Goal: Task Accomplishment & Management: Use online tool/utility

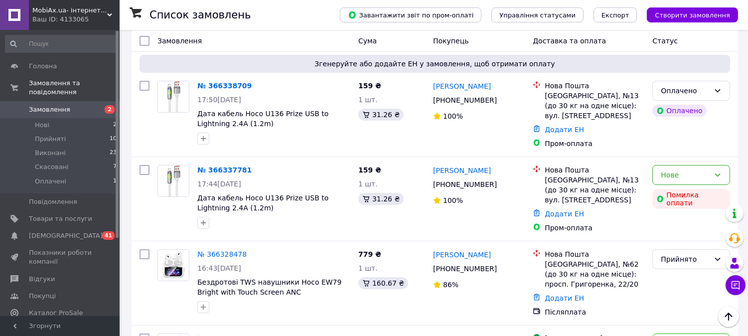
scroll to position [44, 0]
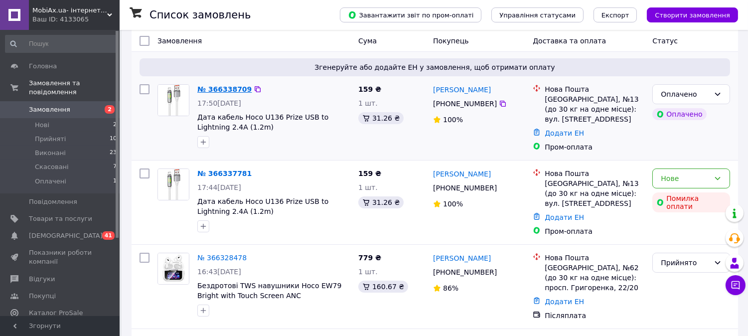
click at [230, 90] on link "№ 366338709" at bounding box center [224, 89] width 54 height 8
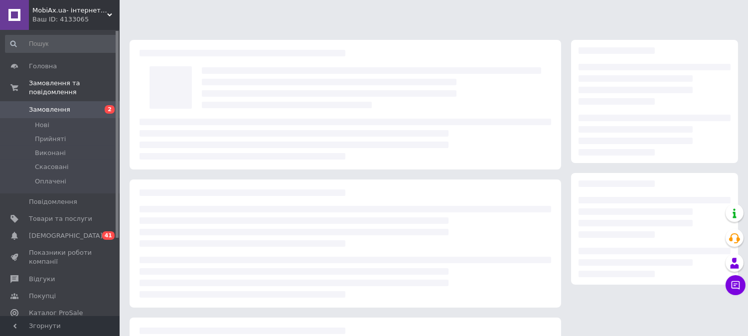
click at [63, 105] on span "Замовлення" at bounding box center [49, 109] width 41 height 9
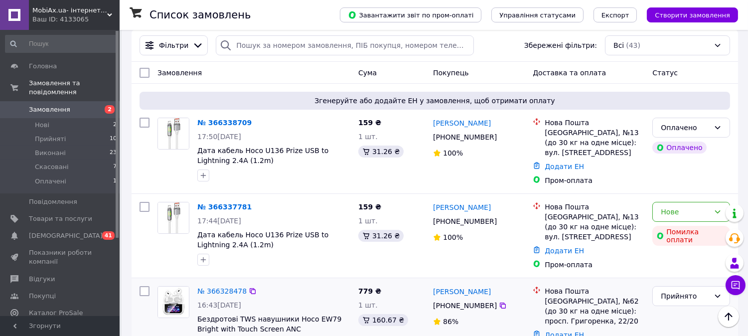
scroll to position [7, 0]
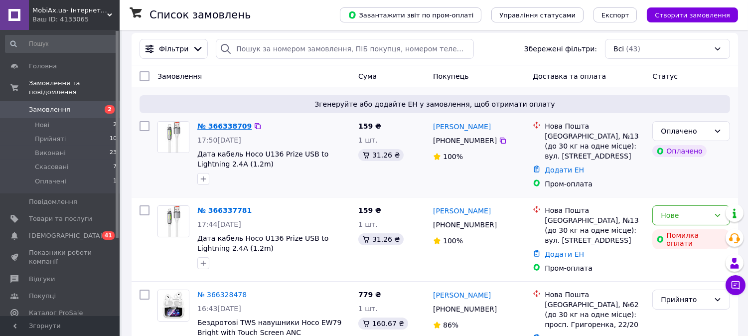
click at [215, 123] on link "№ 366338709" at bounding box center [224, 126] width 54 height 8
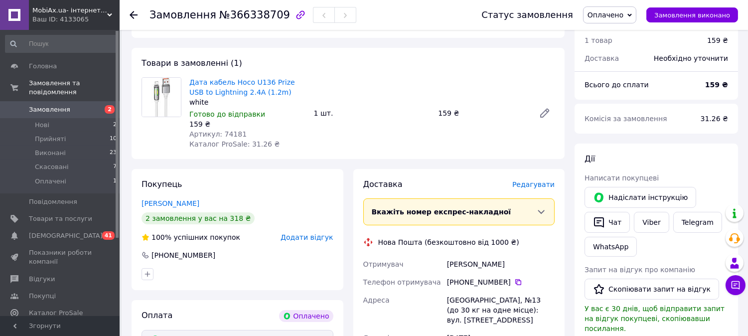
scroll to position [323, 0]
drag, startPoint x: 219, startPoint y: 135, endPoint x: 241, endPoint y: 135, distance: 21.9
click at [241, 135] on div "Артикул: 74181" at bounding box center [247, 135] width 117 height 10
copy span "74181"
click at [133, 15] on use at bounding box center [134, 15] width 8 height 8
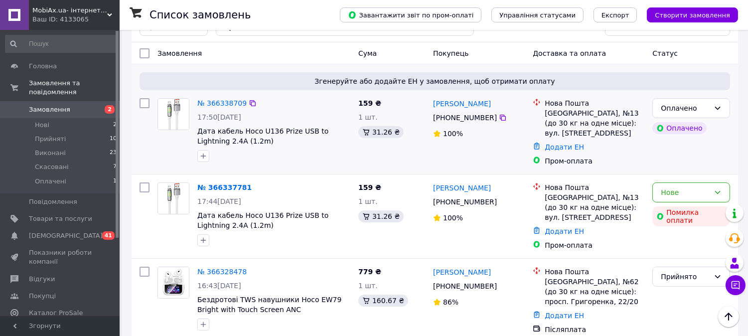
scroll to position [29, 0]
click at [705, 111] on div "Оплачено" at bounding box center [685, 109] width 49 height 11
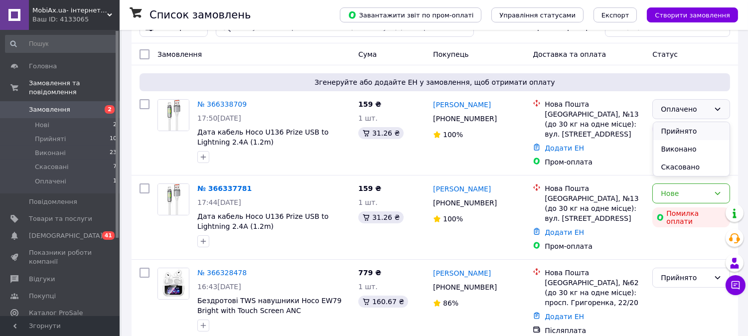
click at [691, 133] on li "Прийнято" at bounding box center [692, 131] width 77 height 18
click at [226, 105] on link "№ 366338709" at bounding box center [221, 104] width 49 height 8
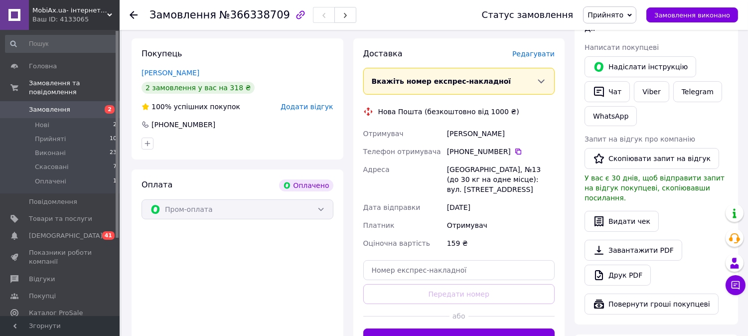
scroll to position [408, 0]
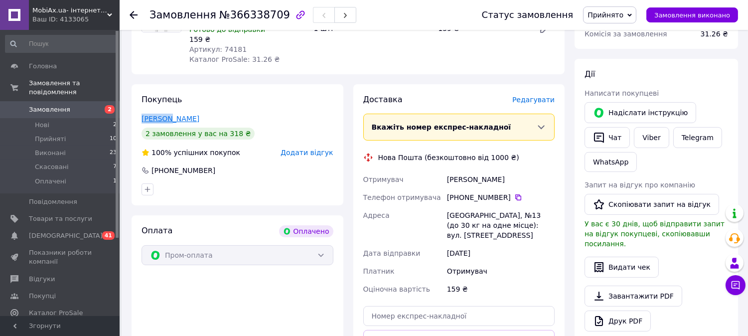
drag, startPoint x: 136, startPoint y: 118, endPoint x: 166, endPoint y: 121, distance: 29.6
click at [166, 121] on div "Покупець Заміхора Алла 2 замовлення у вас на 318 ₴ 100% успішних покупок Додати…" at bounding box center [238, 144] width 212 height 121
click at [136, 118] on div "Покупець Заміхора Алла 2 замовлення у вас на 318 ₴ 100% успішних покупок Додати…" at bounding box center [238, 144] width 212 height 121
drag, startPoint x: 140, startPoint y: 117, endPoint x: 170, endPoint y: 122, distance: 30.3
click at [170, 123] on div "Покупець Заміхора Алла 2 замовлення у вас на 318 ₴ 100% успішних покупок Додати…" at bounding box center [238, 144] width 212 height 121
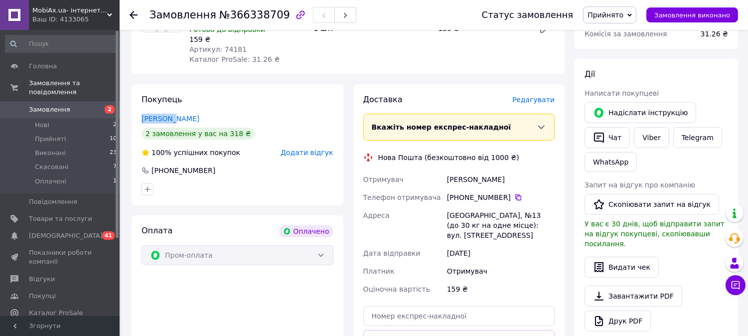
copy link "[PERSON_NAME]"
drag, startPoint x: 197, startPoint y: 118, endPoint x: 175, endPoint y: 122, distance: 22.3
click at [173, 122] on div "[PERSON_NAME]" at bounding box center [238, 119] width 192 height 10
copy link "[DEMOGRAPHIC_DATA]"
drag, startPoint x: 223, startPoint y: 171, endPoint x: 157, endPoint y: 171, distance: 66.3
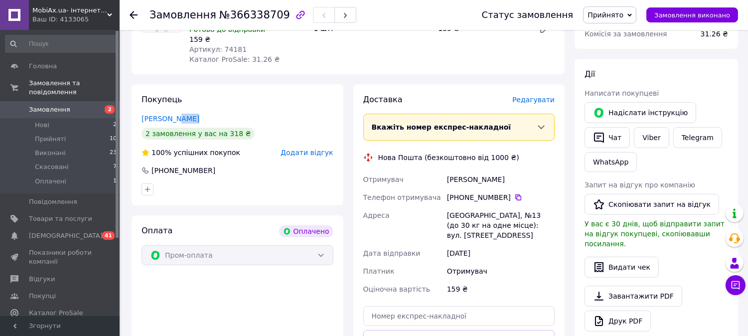
click at [157, 171] on div "[PHONE_NUMBER]" at bounding box center [238, 171] width 194 height 10
copy div "380 93 028 50 35"
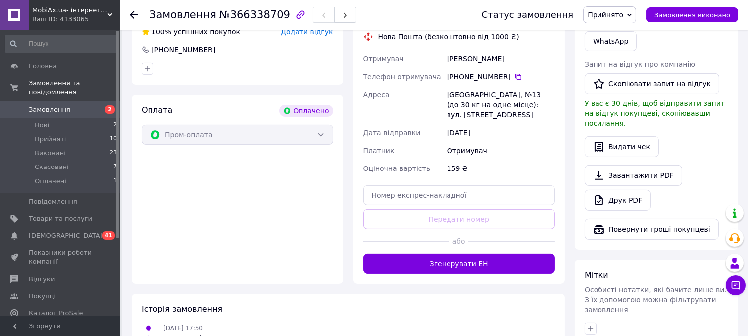
scroll to position [542, 0]
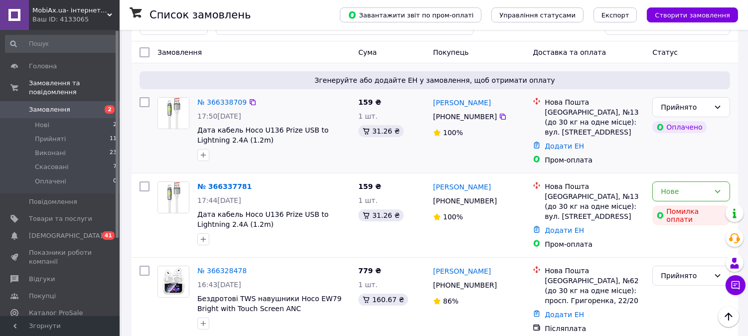
scroll to position [23, 0]
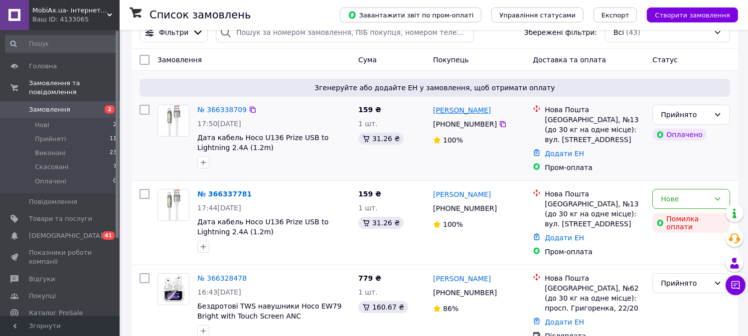
click at [460, 108] on link "[PERSON_NAME]" at bounding box center [462, 110] width 58 height 10
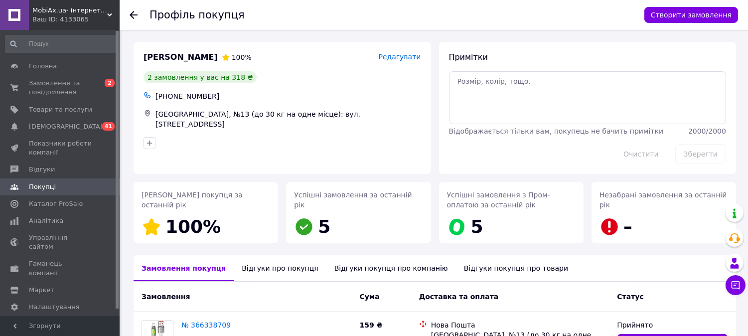
click at [134, 14] on icon at bounding box center [134, 15] width 8 height 8
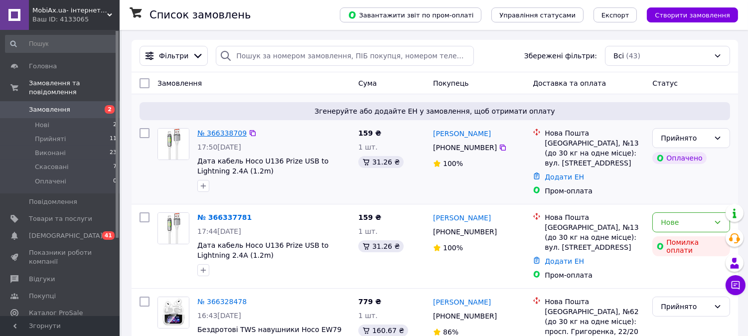
click at [212, 133] on link "№ 366338709" at bounding box center [221, 133] width 49 height 8
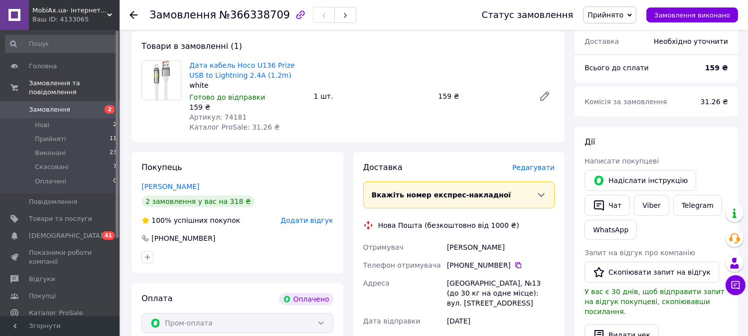
scroll to position [380, 0]
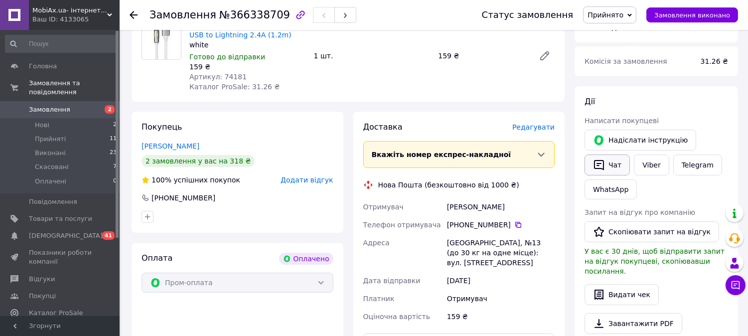
click at [613, 167] on button "Чат" at bounding box center [607, 165] width 45 height 21
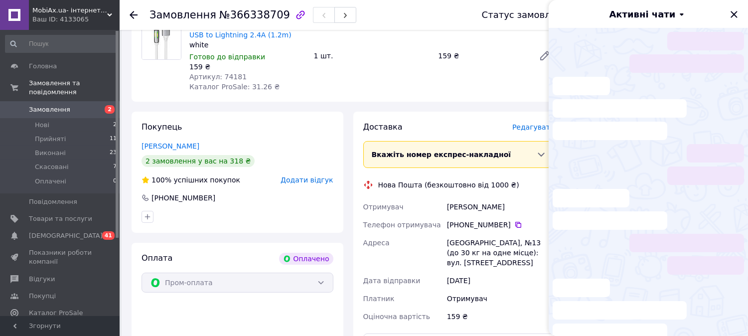
click at [286, 117] on div "Покупець Заміхора Алла 2 замовлення у вас на 318 ₴ 100% успішних покупок Додати…" at bounding box center [238, 172] width 212 height 121
click at [735, 14] on icon "Закрити" at bounding box center [734, 14] width 6 height 6
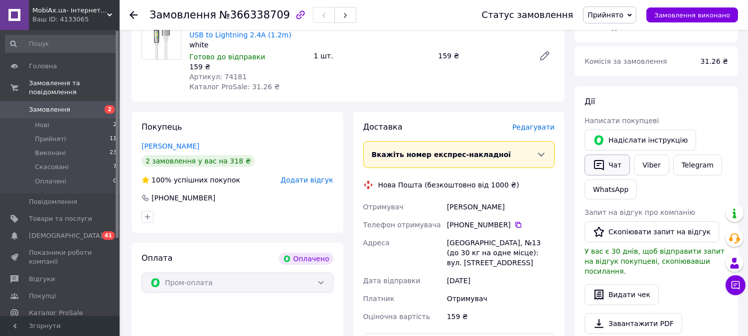
click at [609, 167] on button "Чат" at bounding box center [607, 165] width 45 height 21
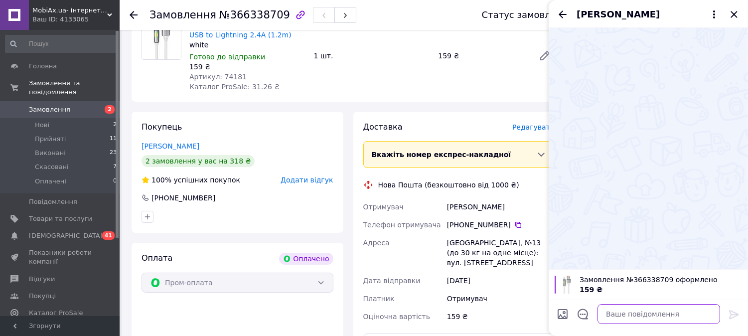
click at [655, 313] on textarea at bounding box center [659, 314] width 123 height 20
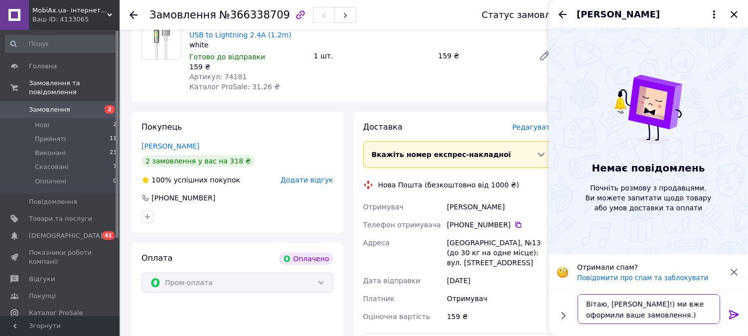
click at [649, 316] on textarea "Вітаю, Алла!) ми вже оформили ваше замовлення.) відправка буде завтра!)" at bounding box center [649, 309] width 143 height 30
click at [660, 315] on textarea "Вітаю, Алла!) ми вже оформили ваше замовлення.) відправка буде завтра!)" at bounding box center [649, 309] width 143 height 30
click at [629, 303] on textarea "Вітаю, Алла!) ми вже оформили ваше замовлення.) відправка, буде завтра!)" at bounding box center [649, 309] width 143 height 30
click at [685, 311] on textarea "Вітаю, Алла! Ми вже оформили ваше замовлення.) відправка, буде завтра!)" at bounding box center [649, 309] width 143 height 30
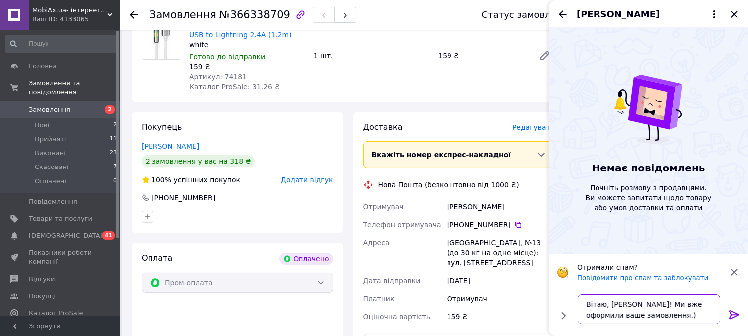
click at [689, 306] on textarea "Вітаю, Алла! Ми вже оформили ваше замовлення.) відправка, буде завтра!)" at bounding box center [649, 309] width 143 height 30
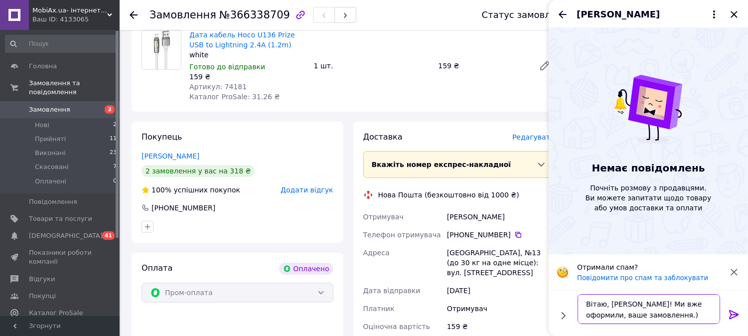
scroll to position [375, 0]
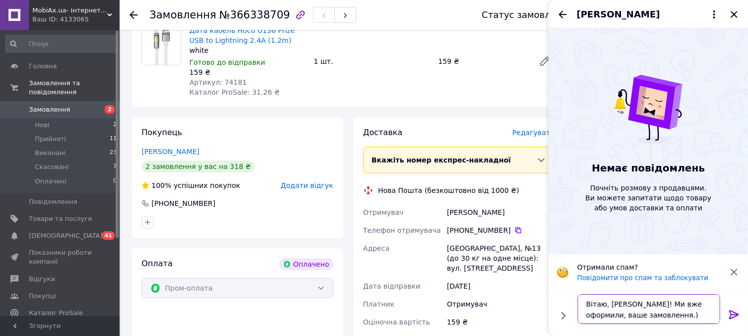
type textarea "Вітаю, Алла! Ми вже оформили, ваше замовлення.) відправка, буде завтра!)"
click at [736, 317] on icon at bounding box center [734, 315] width 12 height 12
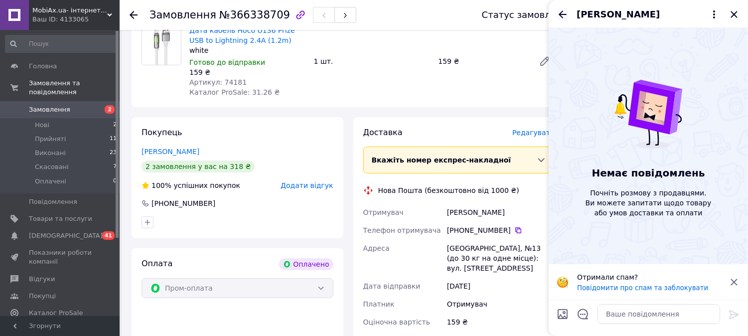
click at [562, 18] on icon "Назад" at bounding box center [563, 14] width 12 height 12
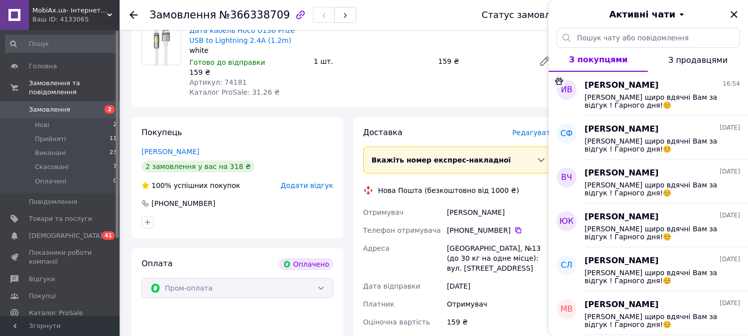
click at [686, 65] on span "З продавцями" at bounding box center [698, 59] width 59 height 9
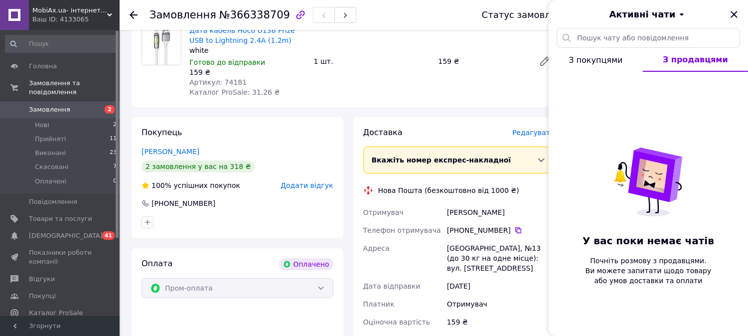
click at [736, 11] on icon "Закрити" at bounding box center [734, 14] width 12 height 12
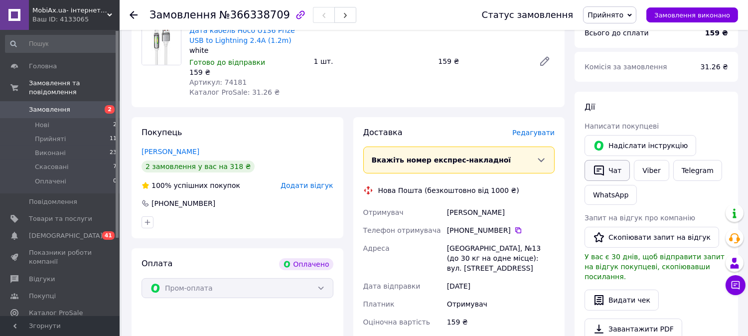
click at [615, 167] on button "Чат" at bounding box center [607, 170] width 45 height 21
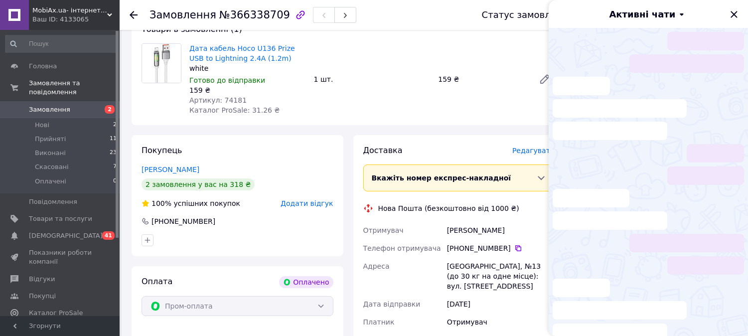
scroll to position [356, 0]
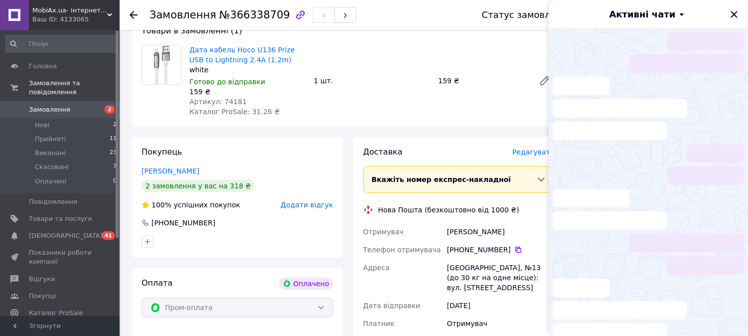
click at [728, 15] on div "Активні чати" at bounding box center [648, 14] width 199 height 28
click at [733, 13] on icon "Закрити" at bounding box center [734, 14] width 6 height 6
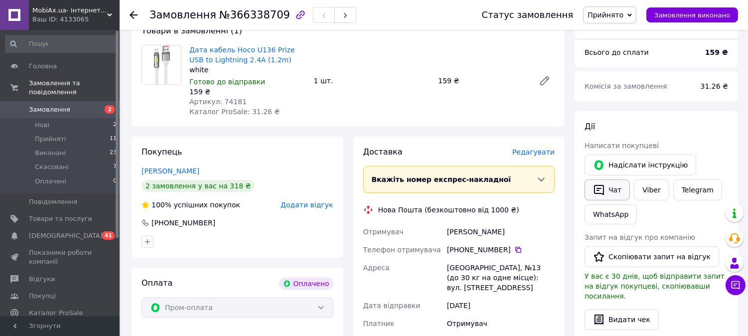
click at [606, 186] on button "Чат" at bounding box center [607, 190] width 45 height 21
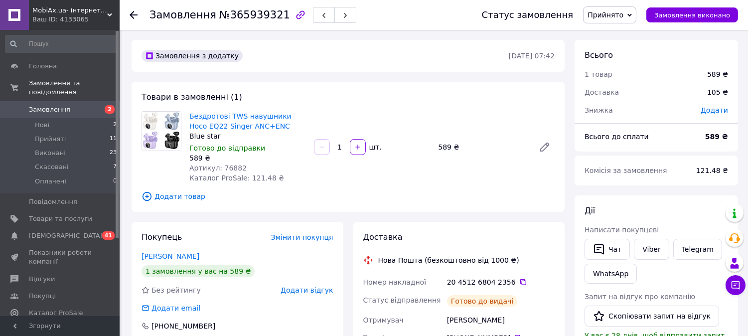
click at [60, 105] on span "Замовлення" at bounding box center [49, 109] width 41 height 9
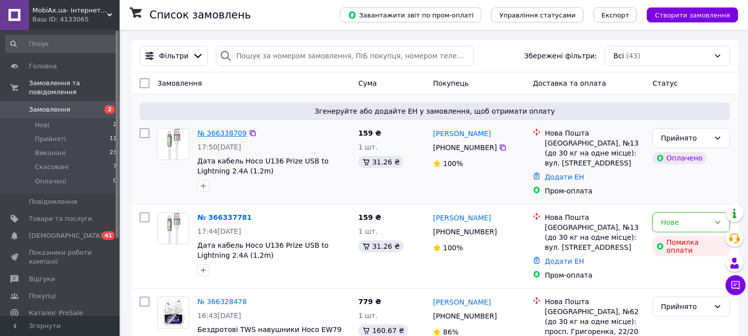
click at [208, 133] on link "№ 366338709" at bounding box center [221, 133] width 49 height 8
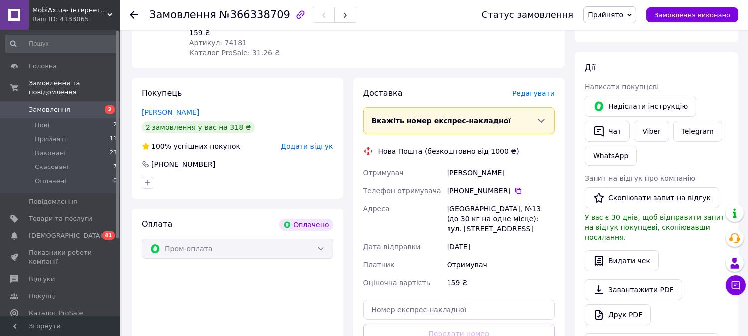
scroll to position [379, 0]
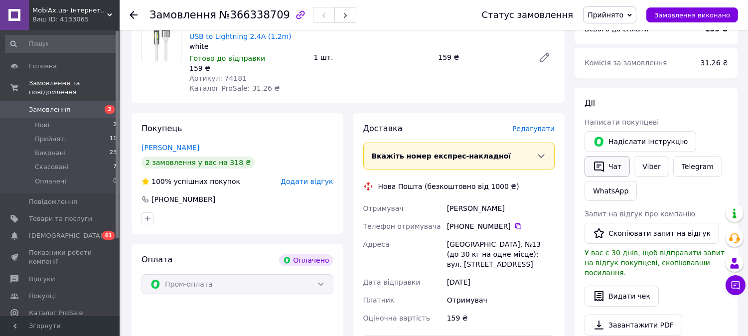
click at [613, 165] on button "Чат" at bounding box center [607, 166] width 45 height 21
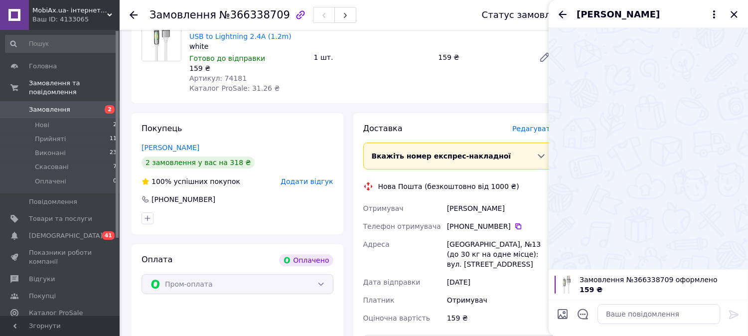
click at [560, 18] on icon "Назад" at bounding box center [563, 14] width 12 height 12
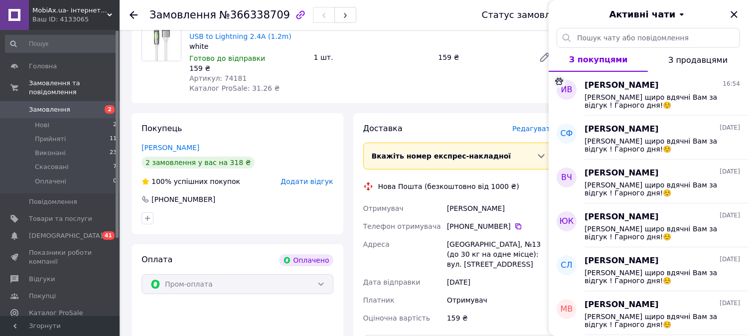
click at [495, 91] on div "Дата кабель Hoco U136 Prize USB to Lightning 2.4A (1.2m) white Готово до відпра…" at bounding box center [371, 57] width 373 height 76
click at [731, 16] on icon "Закрити" at bounding box center [734, 14] width 12 height 12
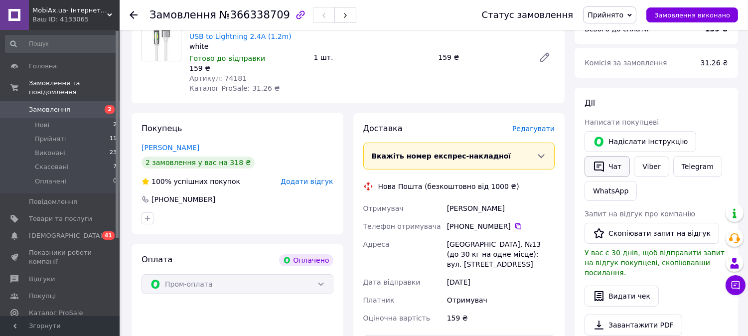
click at [610, 166] on button "Чат" at bounding box center [607, 166] width 45 height 21
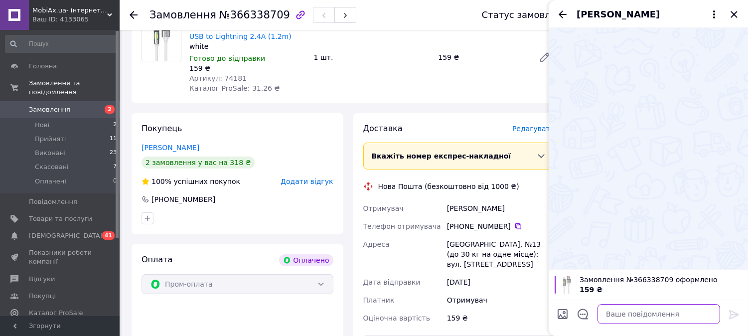
click at [629, 310] on textarea at bounding box center [659, 314] width 123 height 20
type textarea "в"
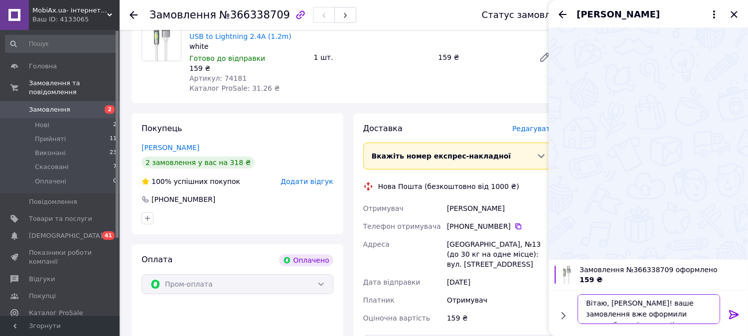
click at [630, 306] on textarea "Вітаю, Алла! ваше замовлення вже оформили завтра буде відправка!)" at bounding box center [649, 309] width 143 height 30
click at [683, 303] on textarea "Вітаю, Алла! Ваше замовлення вже оформили завтра буде відправка!)" at bounding box center [649, 309] width 143 height 30
click at [620, 315] on textarea "Вітаю, Алла! Ваше замовлення вже оформили завтра буде відправка!)" at bounding box center [649, 309] width 143 height 30
type textarea "Вітаю, [PERSON_NAME]! Ваше замовлення вже оформили, завтра буде відправка!)"
click at [730, 315] on icon at bounding box center [734, 315] width 12 height 12
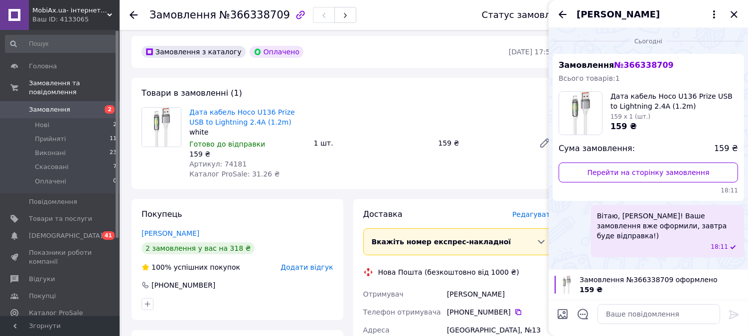
scroll to position [270, 0]
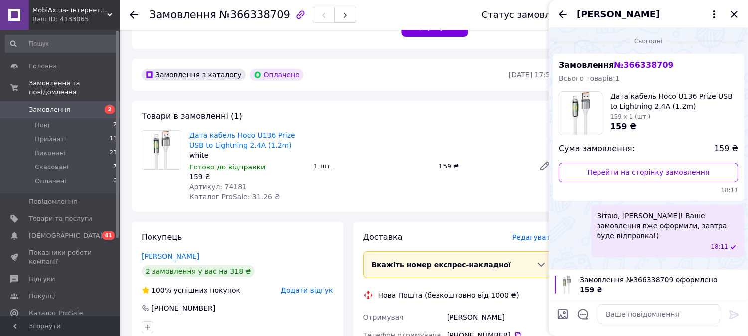
click at [134, 15] on use at bounding box center [134, 15] width 8 height 8
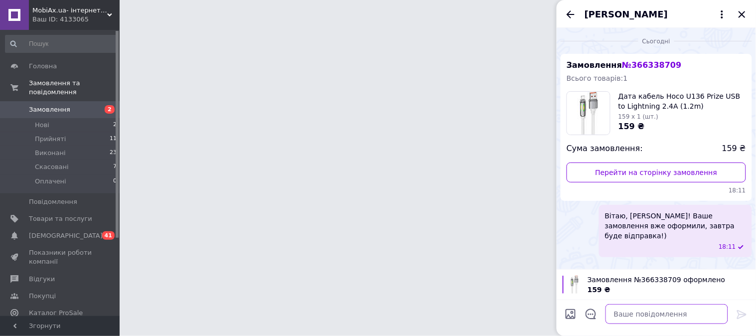
click at [637, 314] on textarea at bounding box center [667, 314] width 123 height 20
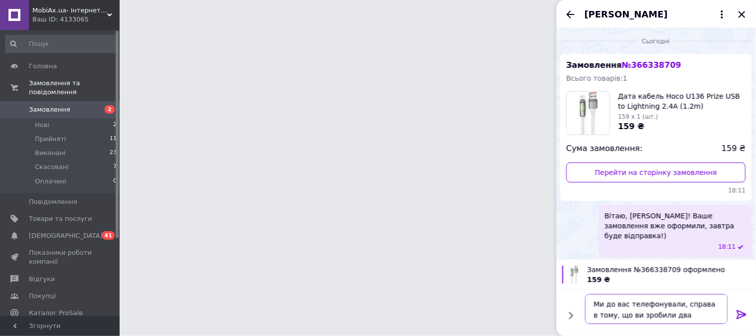
type textarea "Ми до вас телефонували, справа в тому, що ви зробили два замовлення."
click at [67, 105] on span "Замовлення" at bounding box center [60, 109] width 63 height 9
click at [65, 105] on span "Замовлення" at bounding box center [49, 109] width 41 height 9
click at [45, 105] on span "Замовлення" at bounding box center [49, 109] width 41 height 9
click at [42, 121] on li "Нові 2" at bounding box center [61, 125] width 123 height 14
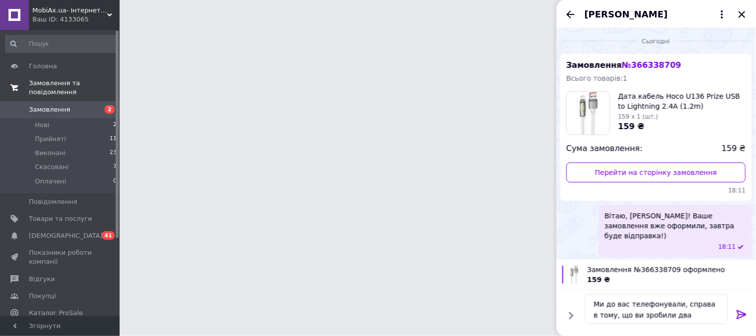
click at [40, 80] on span "Замовлення та повідомлення" at bounding box center [74, 88] width 91 height 18
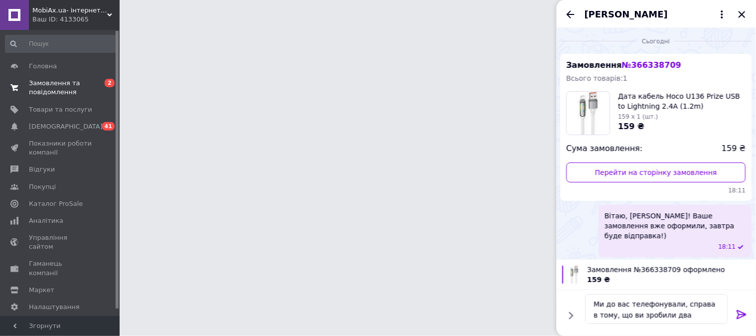
click at [40, 84] on span "Замовлення та повідомлення" at bounding box center [60, 88] width 63 height 18
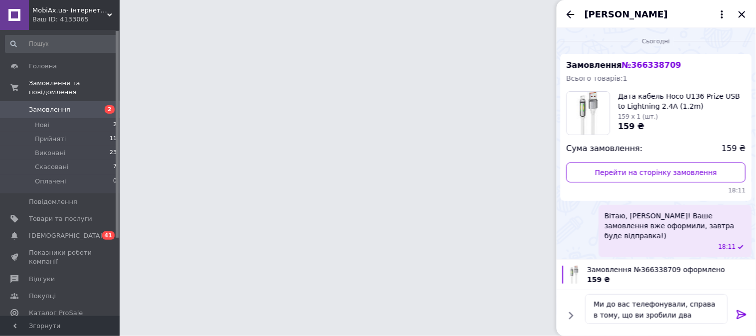
click at [38, 105] on span "Замовлення" at bounding box center [49, 109] width 41 height 9
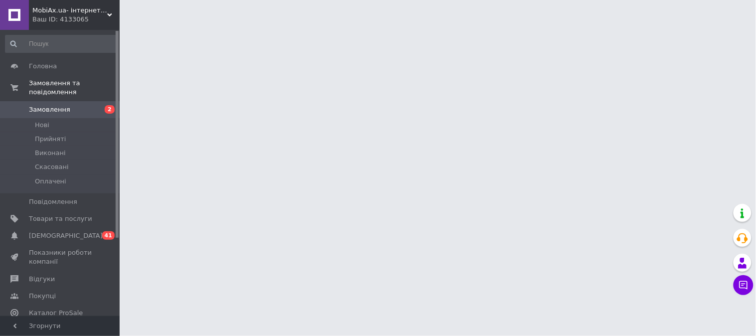
click at [741, 285] on button "Чат з покупцем" at bounding box center [744, 285] width 20 height 20
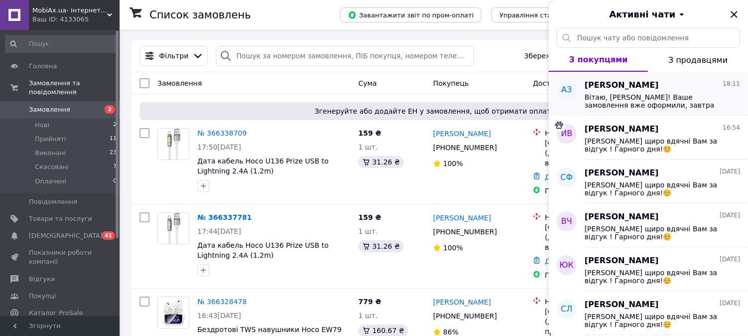
click at [588, 93] on span "Вітаю, [PERSON_NAME]! Ваше замовлення вже оформили, завтра буде відправка!)" at bounding box center [656, 101] width 142 height 16
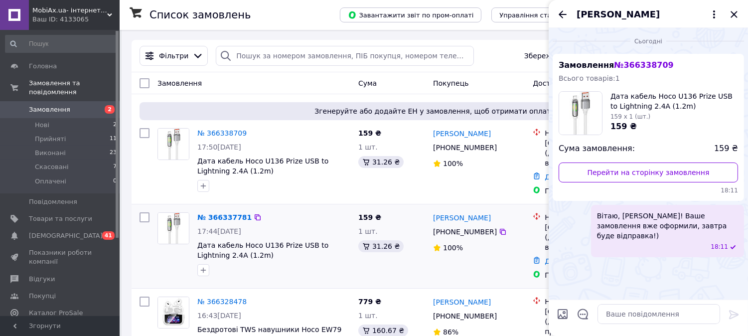
click at [356, 275] on div "159 ₴ 1 шт. 31.26 ₴" at bounding box center [392, 246] width 75 height 76
click at [730, 13] on icon "Закрити" at bounding box center [734, 14] width 12 height 12
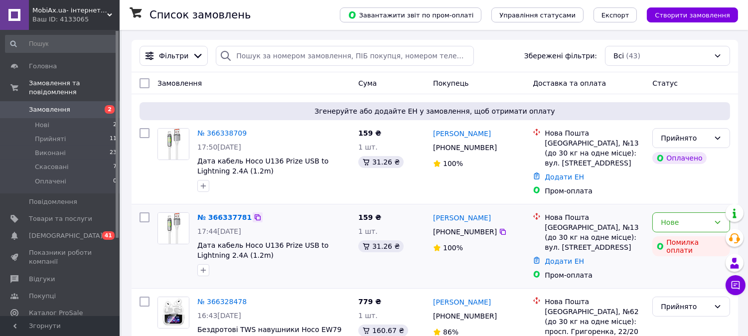
click at [255, 216] on icon at bounding box center [258, 217] width 6 height 6
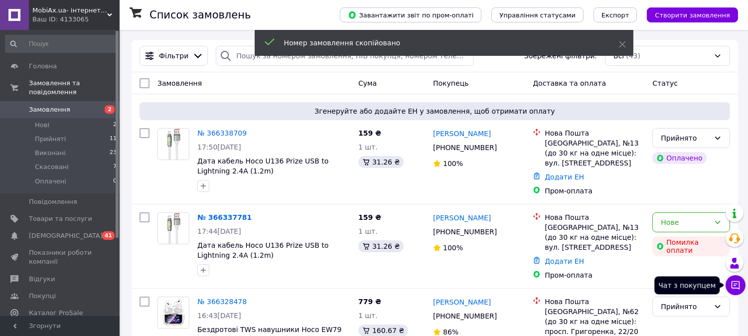
click at [738, 289] on icon at bounding box center [736, 285] width 10 height 10
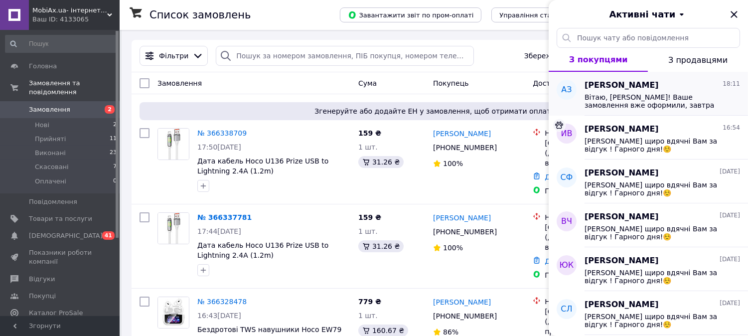
click at [621, 102] on span "Вітаю, [PERSON_NAME]! Ваше замовлення вже оформили, завтра буде відправка!)" at bounding box center [656, 101] width 142 height 16
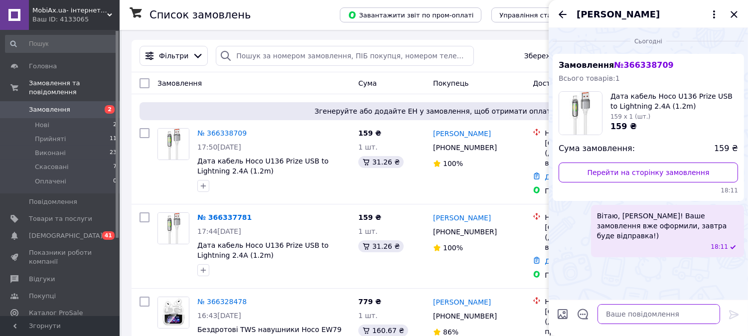
click at [616, 315] on textarea at bounding box center [659, 314] width 123 height 20
type textarea "м"
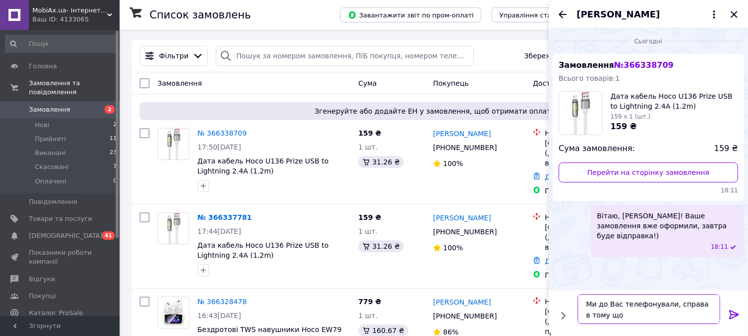
paste textarea "366337781"
click at [614, 315] on textarea "Ми до Вас телефонували, справа в тому що 366337781" at bounding box center [649, 309] width 143 height 30
click at [699, 318] on textarea "Ми до Вас телефонували, справа в тому що замовлення № 366337781" at bounding box center [649, 309] width 143 height 30
click at [612, 306] on textarea "Ми до Вас телефонували, справа в тому що замовлення № 366337781, не пройшла опл…" at bounding box center [649, 303] width 143 height 41
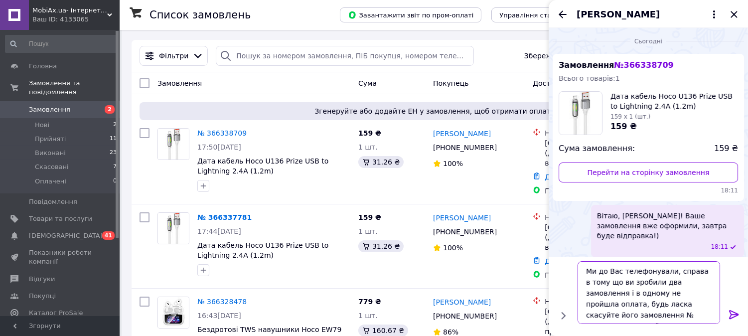
drag, startPoint x: 635, startPoint y: 305, endPoint x: 651, endPoint y: 307, distance: 15.7
click at [651, 307] on textarea "Ми до Вас телефонували, справа в тому що ви зробили два замовлення і в одному н…" at bounding box center [649, 292] width 143 height 63
drag, startPoint x: 619, startPoint y: 317, endPoint x: 688, endPoint y: 312, distance: 69.5
click at [688, 312] on textarea "Ми до Вас телефонували, справа в тому що ви зробили два замовлення і в одному н…" at bounding box center [649, 292] width 143 height 63
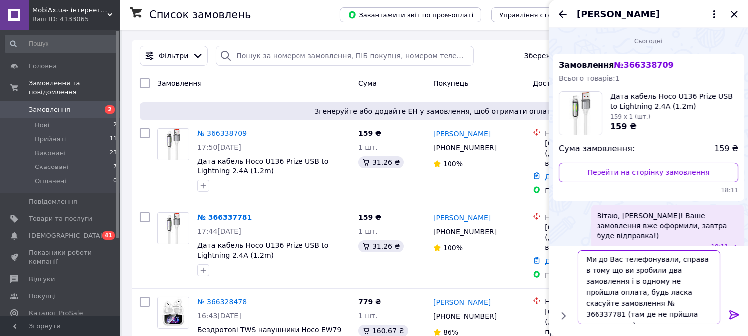
click at [612, 273] on textarea "Ми до Вас телефонували, справа в тому що ви зробили два замовлення і в одному н…" at bounding box center [649, 287] width 143 height 74
click at [658, 283] on textarea "Ми до Вас телефонували, справа в тому що, ви зробили два замовлення і в одному …" at bounding box center [649, 287] width 143 height 74
click at [692, 295] on textarea "Ми до Вас телефонували, справа в тому що, ви зробили два замовлення і в одному …" at bounding box center [649, 287] width 143 height 74
click at [588, 305] on textarea "Ми до Вас телефонували, справа в тому що, ви зробили два замовлення і в одному …" at bounding box center [649, 287] width 143 height 74
click at [674, 305] on textarea "Ми до Вас телефонували, справа в тому що, ви зробили два замовлення і в одному …" at bounding box center [649, 287] width 143 height 74
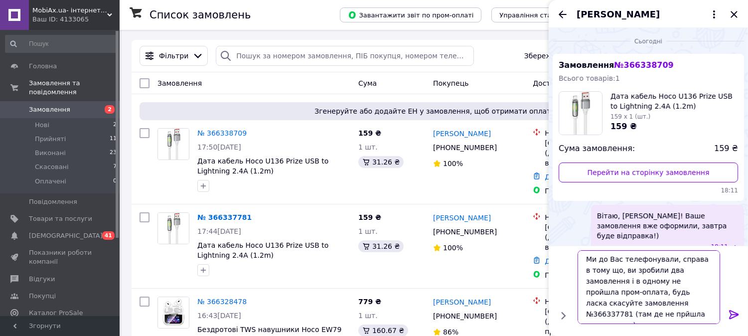
type textarea "Ми до Вас телефонували, справа в тому що, ви зробили два замовлення і в одному …"
click at [658, 316] on textarea "Ми до Вас телефонували, справа в тому що, ви зробили два замовлення і в одному …" at bounding box center [649, 287] width 143 height 74
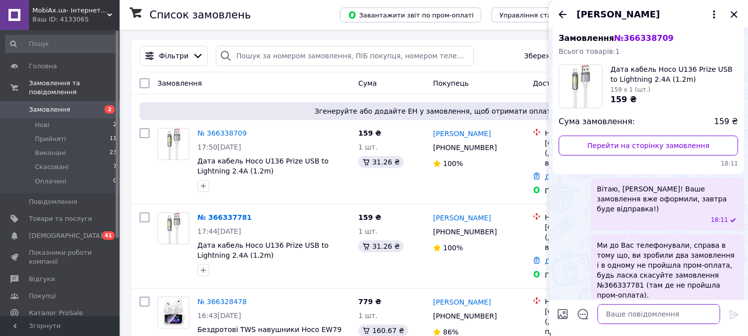
scroll to position [27, 0]
click at [250, 132] on icon at bounding box center [253, 133] width 6 height 6
drag, startPoint x: 690, startPoint y: 197, endPoint x: 611, endPoint y: 210, distance: 79.4
click at [611, 215] on div "18:11" at bounding box center [669, 219] width 137 height 8
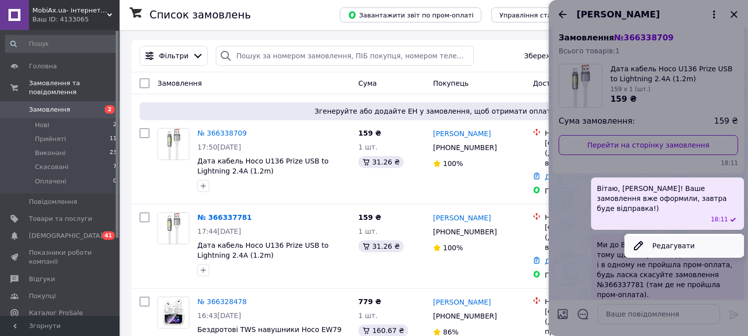
click at [660, 236] on button "Редагувати" at bounding box center [685, 246] width 120 height 20
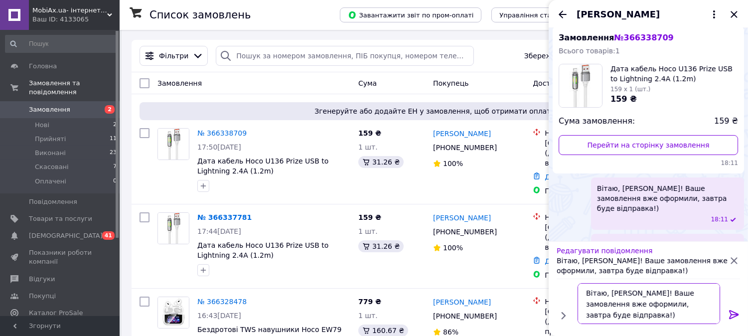
click at [684, 291] on textarea "Вітаю, [PERSON_NAME]! Ваше замовлення вже оформили, завтра буде відправка!)" at bounding box center [649, 303] width 143 height 41
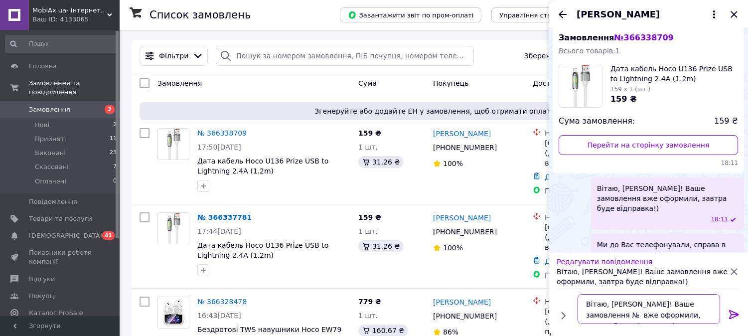
paste textarea "366338709"
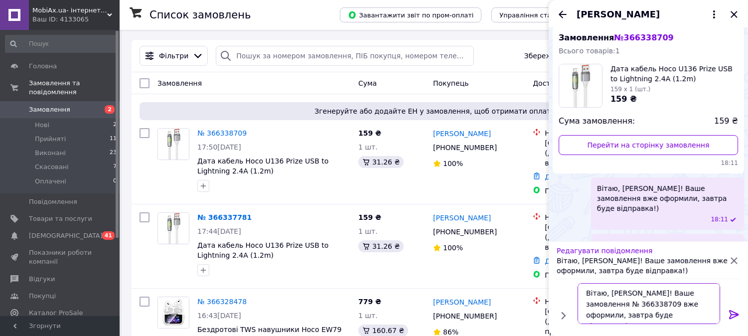
click at [587, 303] on textarea "Вітаю, [PERSON_NAME]! Ваше замовлення № 366338709 вже оформили, завтра буде від…" at bounding box center [649, 303] width 143 height 41
type textarea "Вітаю, [PERSON_NAME]! Ваше замовлення №366338709 вже оформили, завтра буде відп…"
click at [733, 315] on icon at bounding box center [733, 314] width 9 height 9
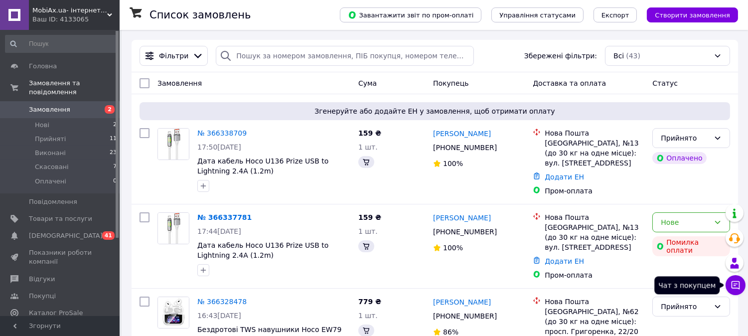
click at [740, 286] on icon at bounding box center [736, 285] width 8 height 8
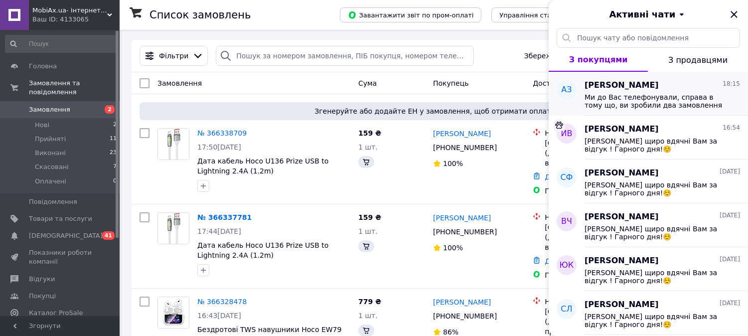
click at [671, 88] on div "Алла Заміхора 18:15" at bounding box center [663, 85] width 156 height 11
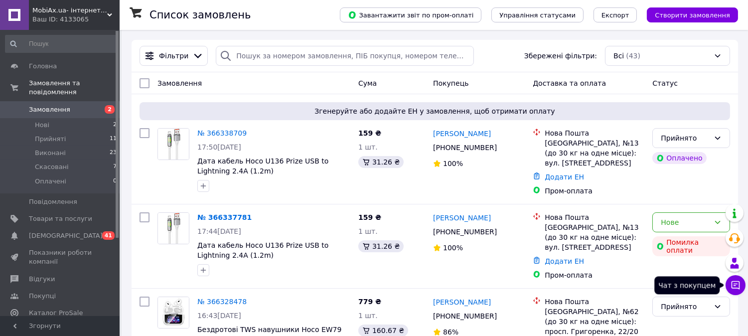
click at [731, 282] on icon at bounding box center [736, 285] width 10 height 10
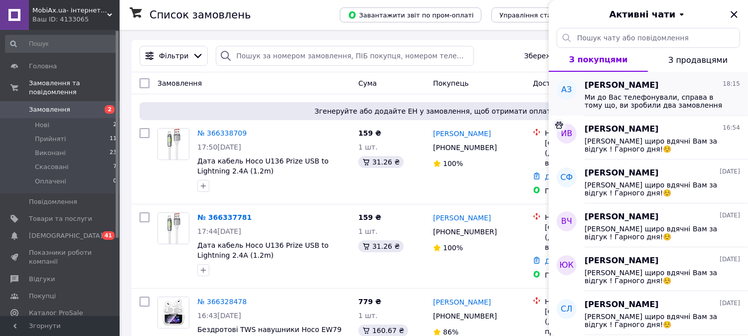
click at [635, 96] on span "Ми до Вас телефонували, справа в тому що, ви зробили два замовлення і в одному …" at bounding box center [656, 101] width 142 height 16
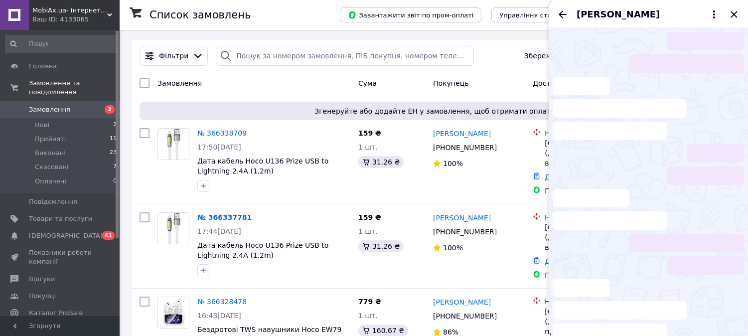
scroll to position [27, 0]
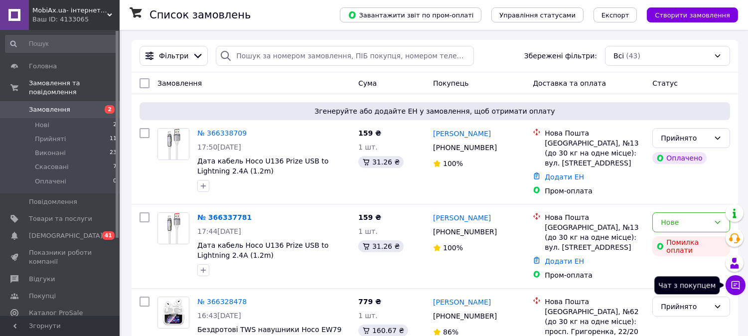
click at [735, 284] on icon at bounding box center [736, 285] width 8 height 8
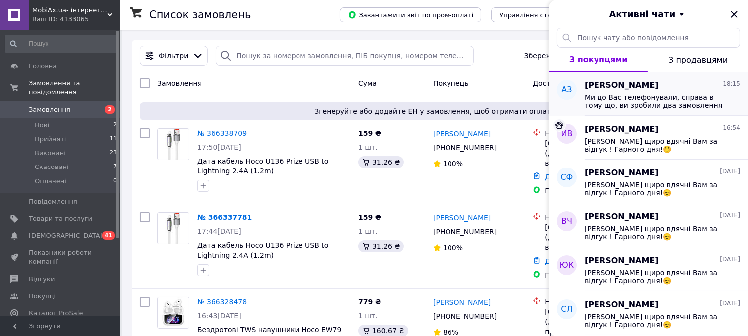
click at [690, 105] on span "Ми до Вас телефонували, справа в тому що, ви зробили два замовлення і в одному …" at bounding box center [656, 101] width 142 height 16
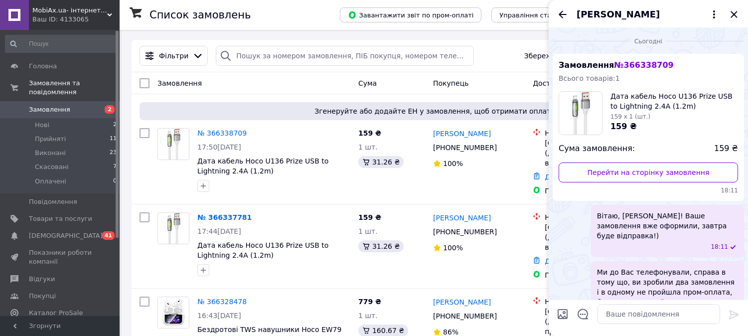
scroll to position [27, 0]
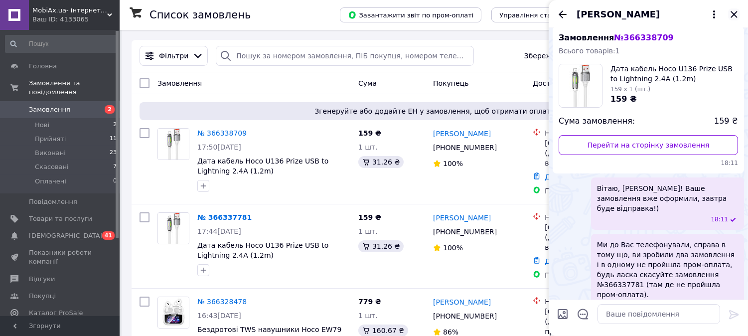
click at [734, 11] on icon "Закрити" at bounding box center [734, 14] width 12 height 12
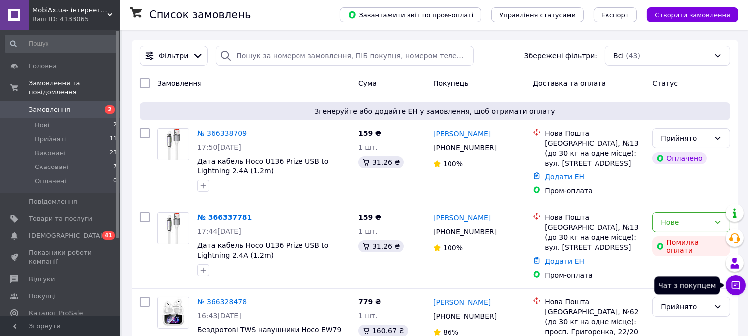
click at [735, 291] on button "Чат з покупцем" at bounding box center [736, 285] width 20 height 20
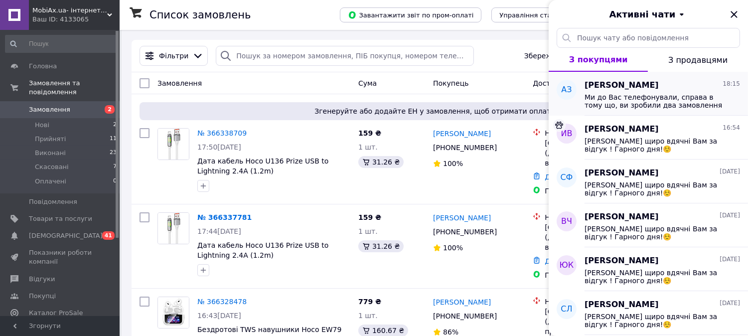
click at [635, 95] on span "Ми до Вас телефонували, справа в тому що, ви зробили два замовлення і в одному …" at bounding box center [656, 101] width 142 height 16
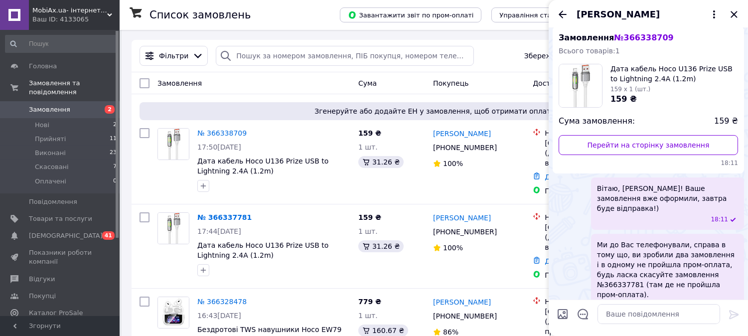
drag, startPoint x: 650, startPoint y: 190, endPoint x: 669, endPoint y: 206, distance: 24.7
click at [669, 215] on div "18:11" at bounding box center [669, 219] width 137 height 8
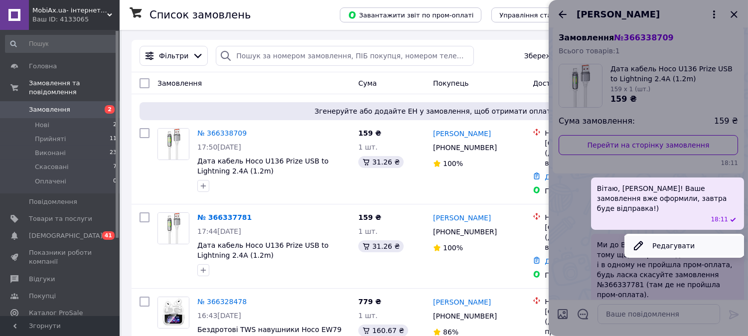
click at [665, 236] on button "Редагувати" at bounding box center [685, 246] width 120 height 20
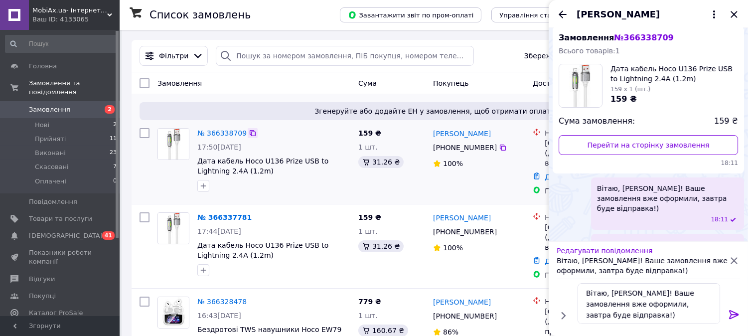
click at [249, 135] on icon at bounding box center [253, 133] width 8 height 8
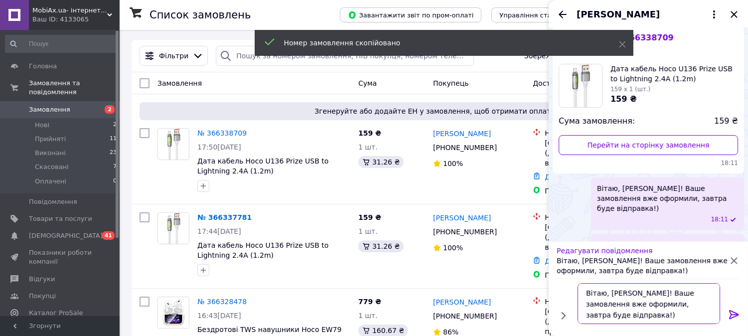
click at [682, 296] on textarea "Вітаю, Алла! Ваше замовлення вже оформили, завтра буде відправка!)" at bounding box center [649, 303] width 143 height 41
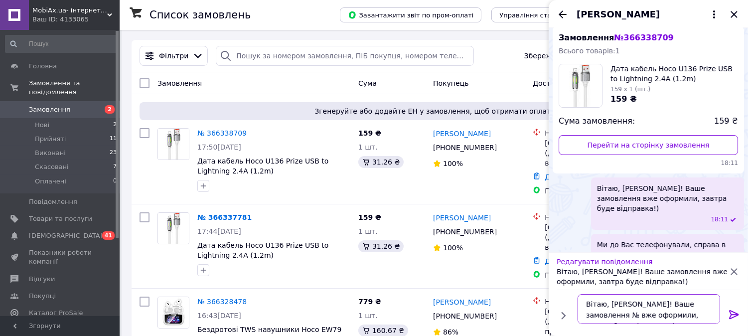
paste textarea "366338709"
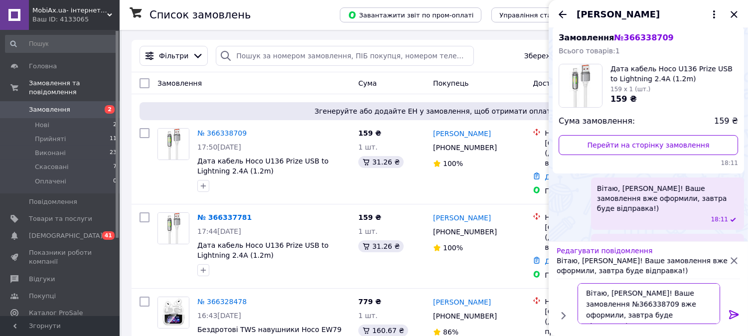
click at [684, 320] on textarea "Вітаю, Алла! Ваше замовлення №366338709 вже оформили, завтра буде відправка!)" at bounding box center [649, 303] width 143 height 41
type textarea "Вітаю, Алла! Ваше замовлення №366338709 вже оформили, завтра буде відправка!)"
click at [734, 315] on icon at bounding box center [733, 314] width 9 height 9
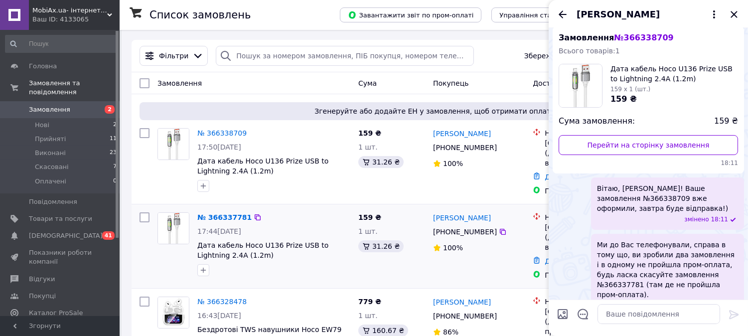
click at [502, 265] on div "Алла Заміхора +380 93 028 50 35 100%" at bounding box center [479, 246] width 100 height 76
click at [733, 16] on icon "Закрити" at bounding box center [734, 14] width 12 height 12
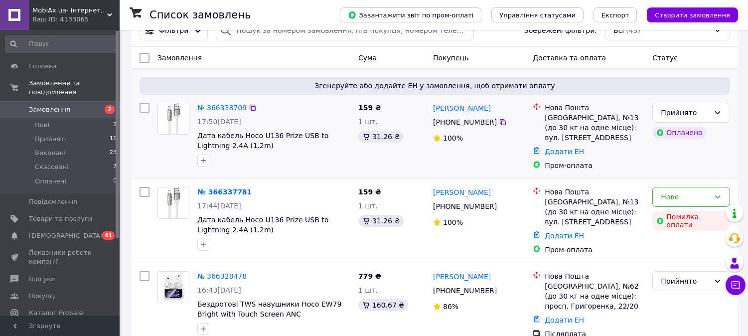
scroll to position [26, 0]
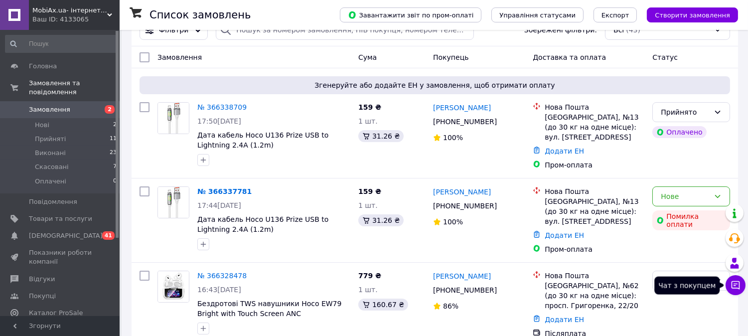
click at [738, 282] on icon at bounding box center [736, 285] width 10 height 10
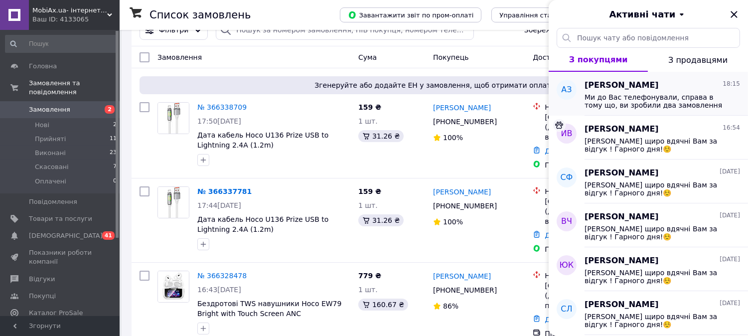
click at [659, 90] on div "Алла Заміхора 18:15" at bounding box center [663, 85] width 156 height 11
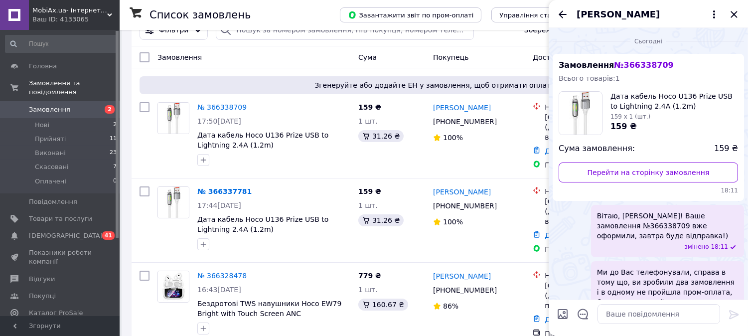
scroll to position [27, 0]
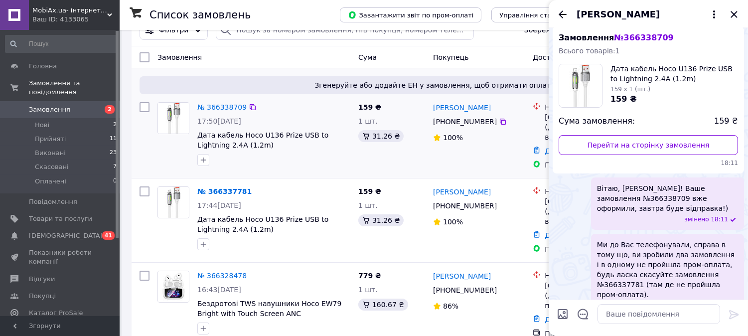
click at [490, 156] on div "Алла Заміхора +380 93 028 50 35 100%" at bounding box center [479, 136] width 100 height 76
click at [729, 11] on icon "Закрити" at bounding box center [734, 14] width 12 height 12
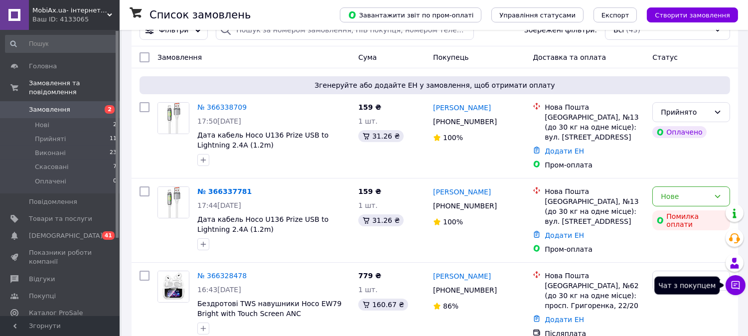
click at [736, 290] on icon at bounding box center [736, 285] width 10 height 10
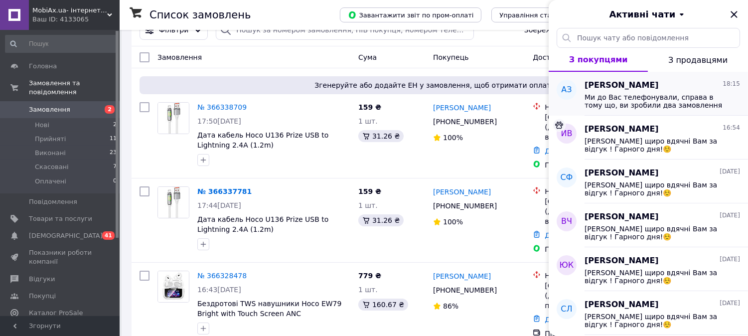
click at [667, 93] on span "Ми до Вас телефонували, справа в тому що, ви зробили два замовлення і в одному …" at bounding box center [656, 101] width 142 height 16
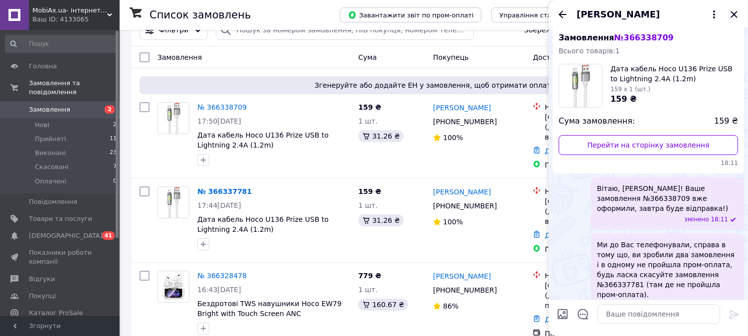
click at [738, 17] on icon "Закрити" at bounding box center [734, 14] width 12 height 12
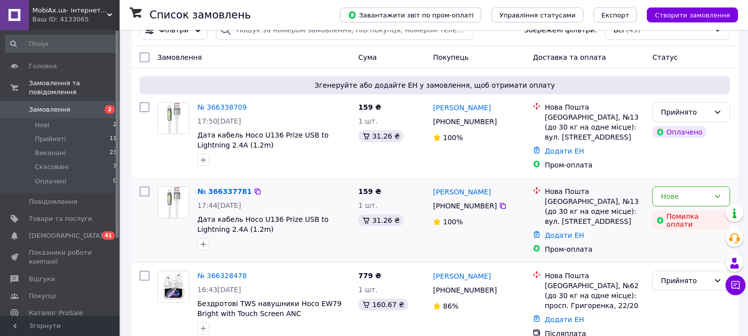
click at [258, 202] on div "17:44[DATE]" at bounding box center [273, 205] width 153 height 10
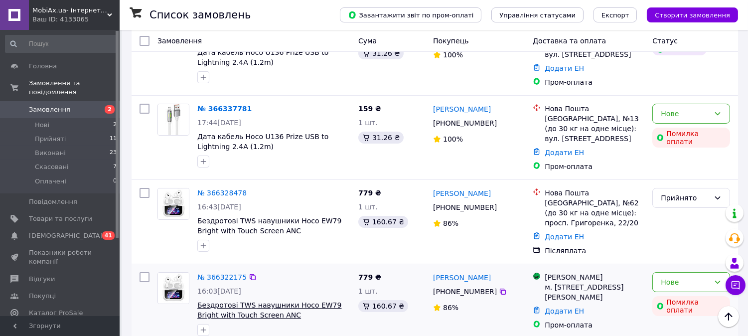
scroll to position [46, 0]
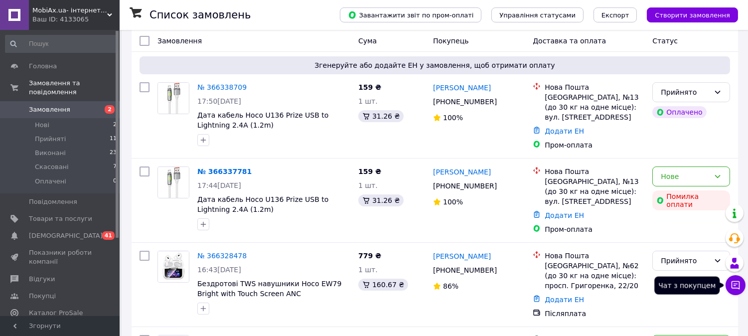
click at [737, 282] on icon at bounding box center [736, 285] width 10 height 10
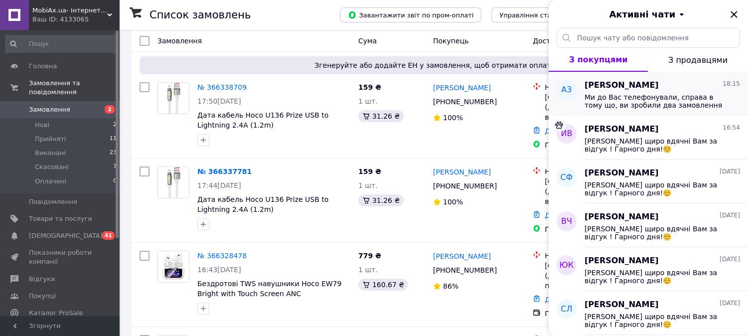
click at [667, 98] on span "Ми до Вас телефонували, справа в тому що, ви зробили два замовлення і в одному …" at bounding box center [656, 101] width 142 height 16
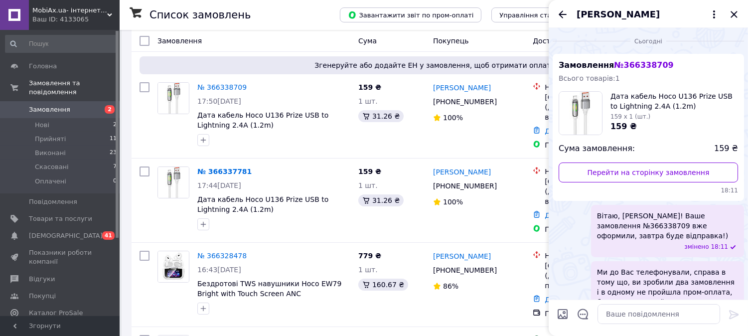
scroll to position [27, 0]
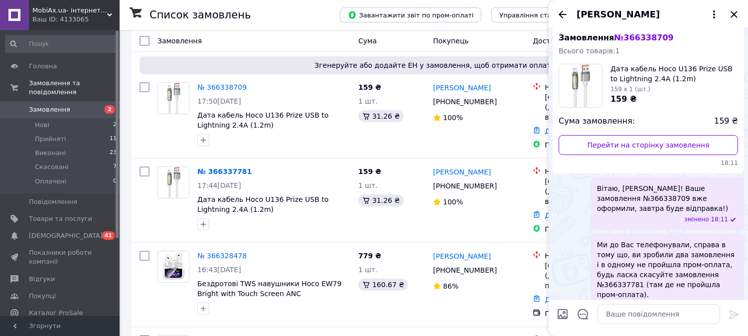
click at [734, 12] on icon "Закрити" at bounding box center [734, 14] width 12 height 12
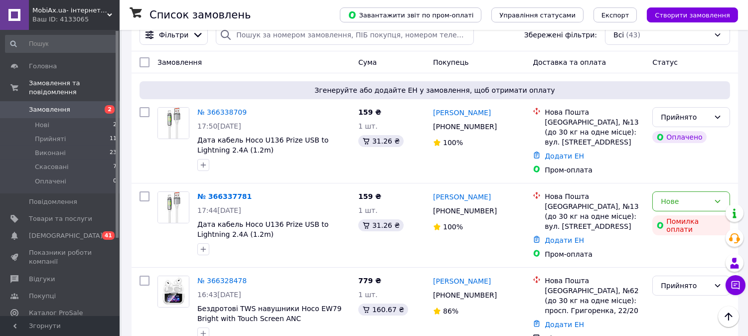
scroll to position [0, 0]
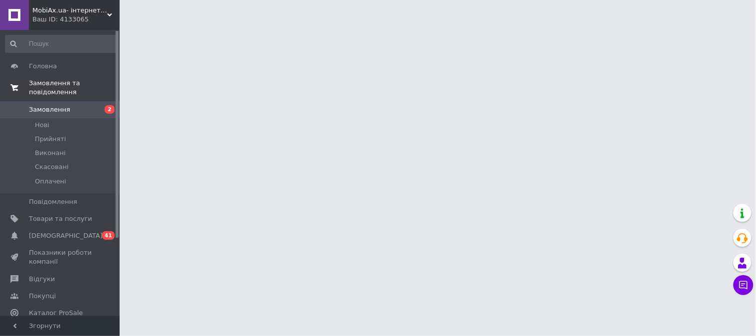
click at [43, 82] on span "Замовлення та повідомлення" at bounding box center [74, 88] width 91 height 18
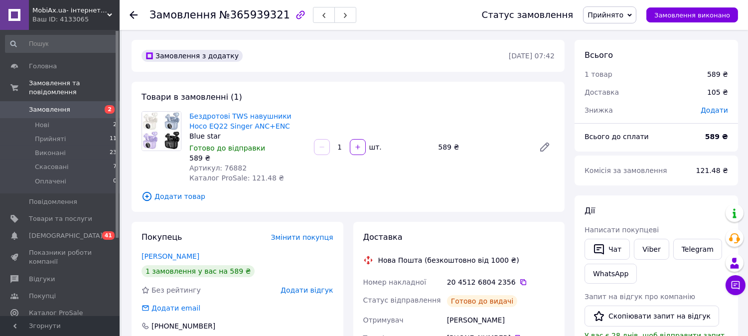
click at [50, 105] on span "Замовлення" at bounding box center [49, 109] width 41 height 9
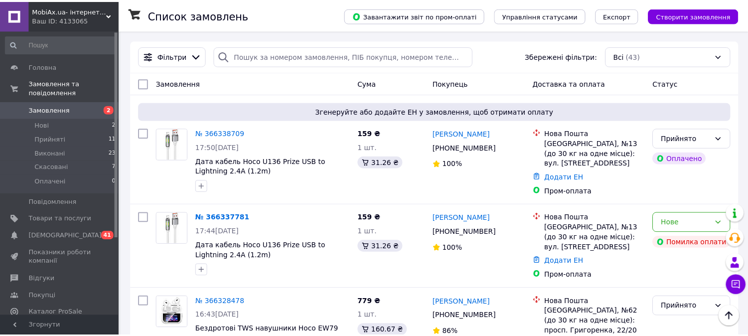
scroll to position [172, 0]
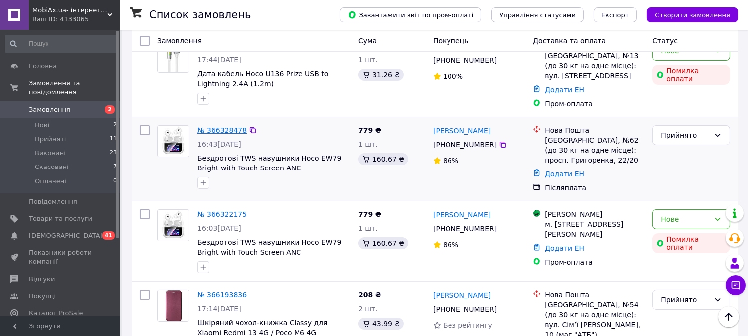
click at [236, 134] on link "№ 366328478" at bounding box center [221, 130] width 49 height 8
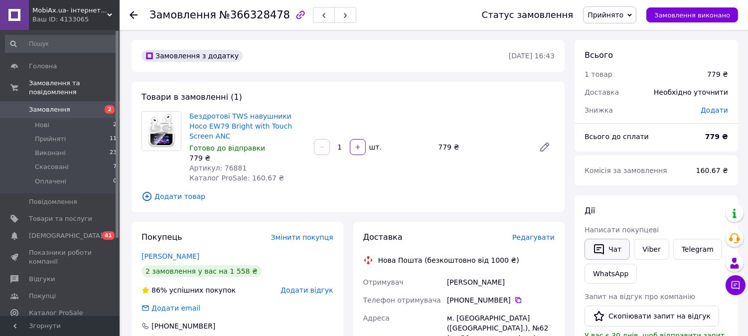
click at [600, 247] on icon "button" at bounding box center [599, 249] width 12 height 12
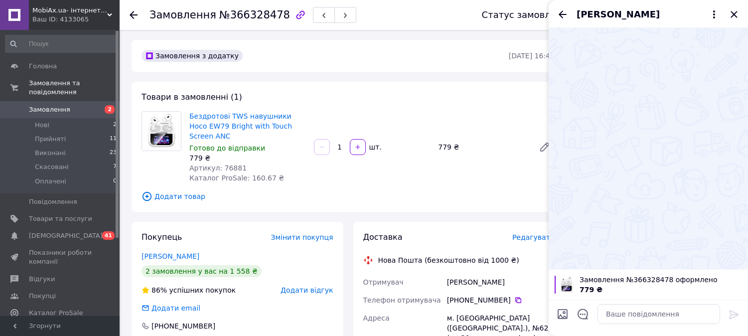
click at [135, 15] on use at bounding box center [134, 15] width 8 height 8
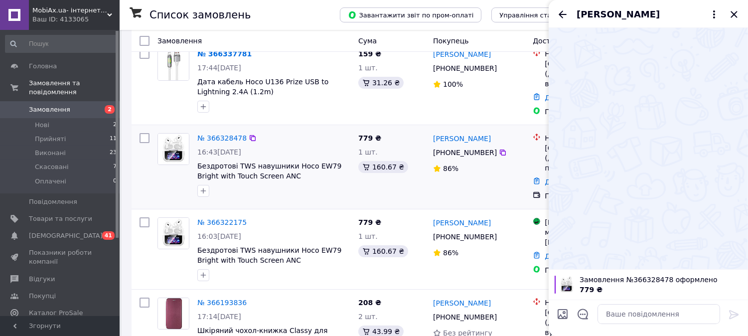
scroll to position [166, 0]
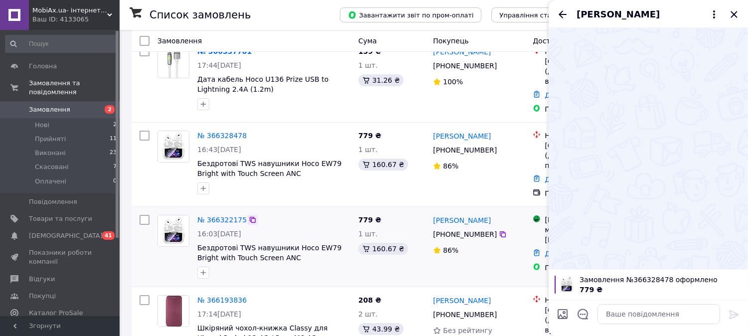
click at [249, 221] on icon at bounding box center [253, 220] width 8 height 8
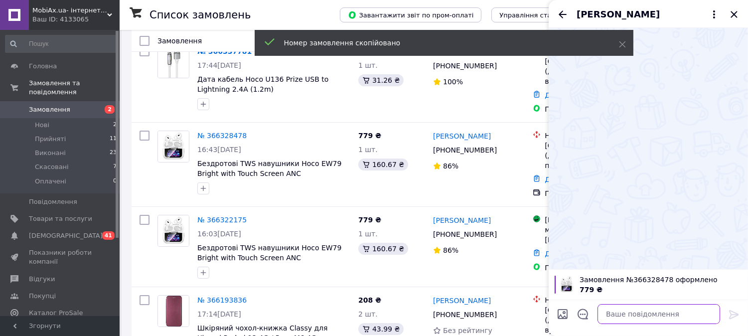
click at [622, 316] on textarea at bounding box center [659, 314] width 123 height 20
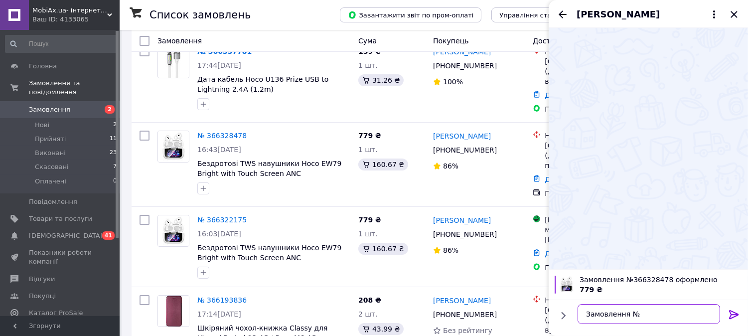
paste textarea "366322175"
click at [587, 316] on textarea "Замовлення №366322175" at bounding box center [649, 314] width 143 height 20
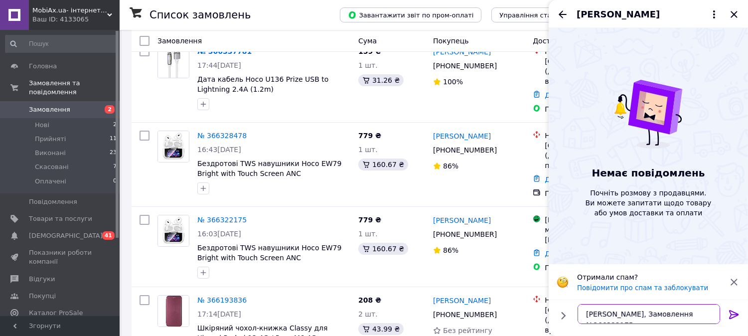
click at [627, 314] on textarea "[PERSON_NAME], Замовлення №366322175" at bounding box center [649, 314] width 143 height 20
click at [702, 312] on textarea "[PERSON_NAME], замовлення №366322175" at bounding box center [649, 314] width 143 height 20
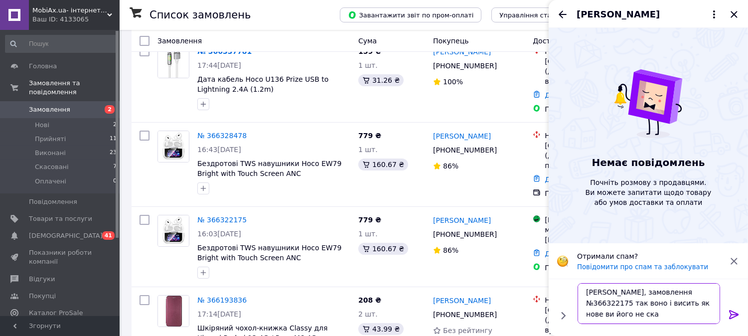
scroll to position [1, 0]
click at [640, 306] on textarea "[PERSON_NAME], замовлення №366322175 так воно і висить як нове ви його не скасу…" at bounding box center [649, 303] width 143 height 41
click at [667, 301] on textarea "[PERSON_NAME], замовлення №366322175 так воно і висить, як нове ви його не скас…" at bounding box center [649, 303] width 143 height 41
click at [625, 313] on textarea "[PERSON_NAME], замовлення №366322175 так воно і висить, як нове, ви його не ска…" at bounding box center [649, 303] width 143 height 41
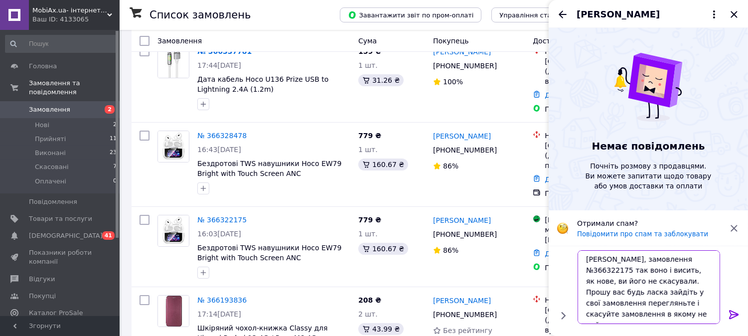
click at [594, 313] on textarea "[PERSON_NAME], замовлення №366322175 так воно і висить, як нове, ви його не ска…" at bounding box center [649, 287] width 143 height 74
click at [631, 313] on textarea "[PERSON_NAME], замовлення №366322175 так воно і висить, як нове, ви його не ска…" at bounding box center [649, 287] width 143 height 74
click at [655, 282] on textarea "[PERSON_NAME], замовлення №366322175 так воно і висить, як нове, ви його не ска…" at bounding box center [649, 287] width 143 height 74
click at [694, 285] on textarea "[PERSON_NAME], замовлення №366322175 так воно і висить, як нове, ви його не ска…" at bounding box center [649, 287] width 143 height 74
click at [709, 294] on textarea "[PERSON_NAME], замовлення №366322175 так воно і висить, як нове, ви його не ска…" at bounding box center [649, 287] width 143 height 74
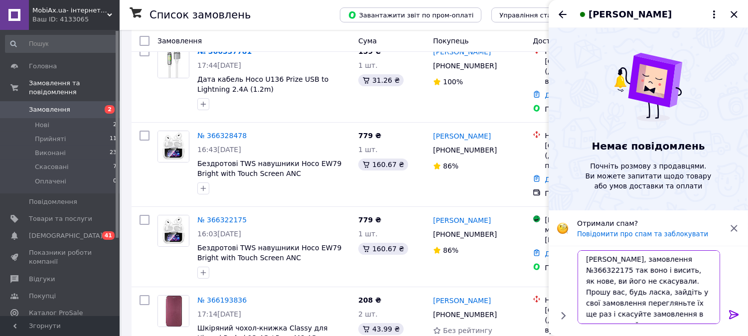
click at [689, 315] on textarea "[PERSON_NAME], замовлення №366322175 так воно і висить, як нове, ви його не ска…" at bounding box center [649, 287] width 143 height 74
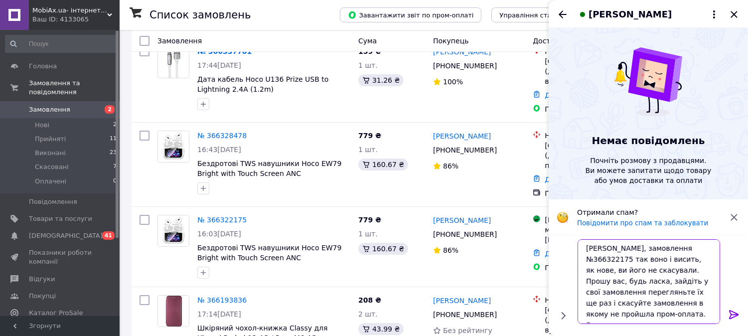
click at [708, 306] on textarea "[PERSON_NAME], замовлення №366322175 так воно і висить, як нове, ви його не ска…" at bounding box center [649, 281] width 143 height 85
click at [667, 315] on textarea "[PERSON_NAME], замовлення №366322175 так воно і висить, як нове, ви його не ска…" at bounding box center [649, 281] width 143 height 85
click at [607, 303] on textarea "[PERSON_NAME], замовлення №366322175 так воно і висить, як нове, ви його не ска…" at bounding box center [649, 281] width 143 height 85
click at [670, 316] on textarea "[PERSON_NAME], замовлення №366322175 так воно і висить, як нове, ви його не ска…" at bounding box center [649, 281] width 143 height 85
type textarea "[PERSON_NAME], замовлення №366322175 так воно і висить, як нове, ви його не ска…"
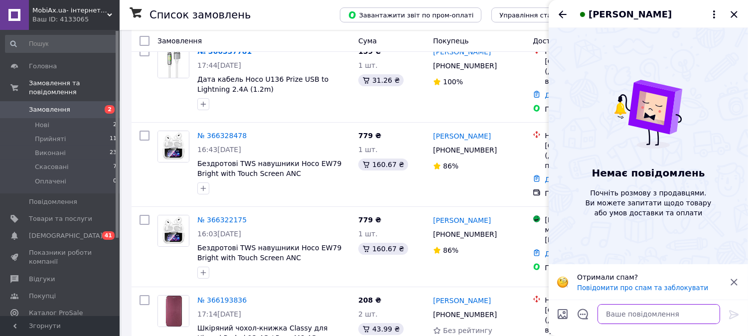
scroll to position [0, 0]
click at [733, 282] on icon at bounding box center [734, 282] width 6 height 6
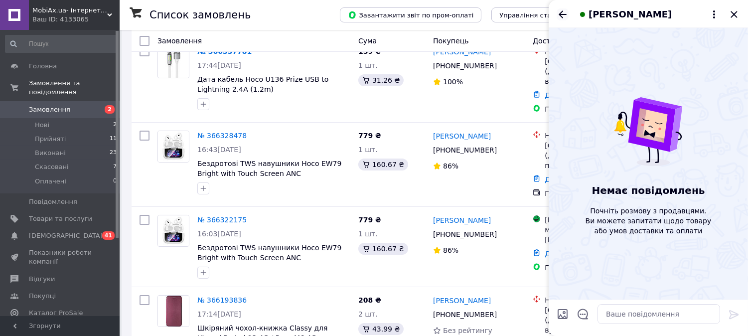
click at [559, 13] on icon "Назад" at bounding box center [563, 14] width 12 height 12
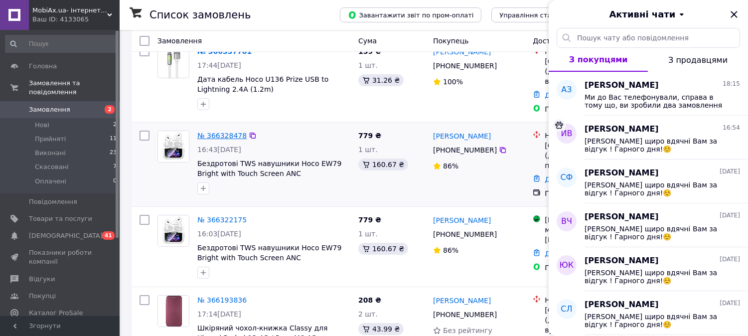
click at [213, 138] on link "№ 366328478" at bounding box center [221, 136] width 49 height 8
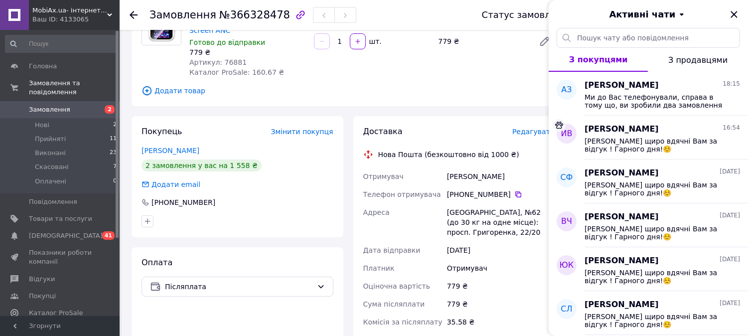
scroll to position [166, 0]
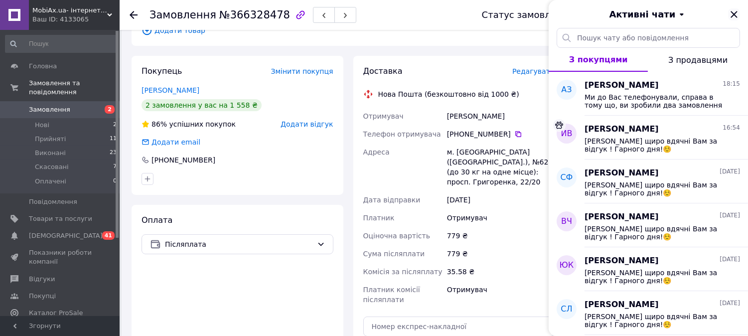
click at [734, 18] on icon "Закрити" at bounding box center [734, 14] width 12 height 12
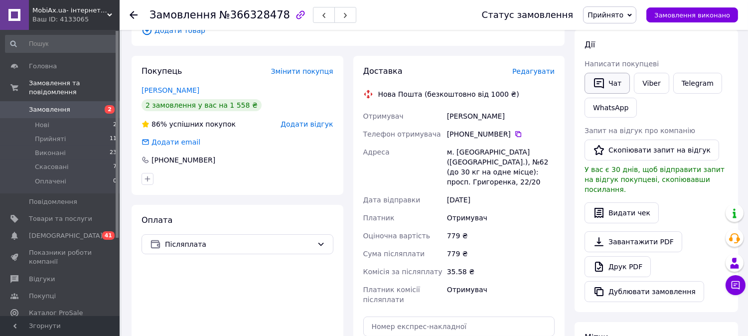
click at [607, 88] on button "Чат" at bounding box center [607, 83] width 45 height 21
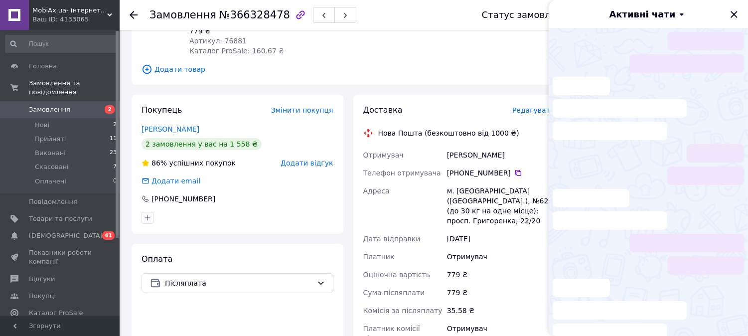
scroll to position [0, 0]
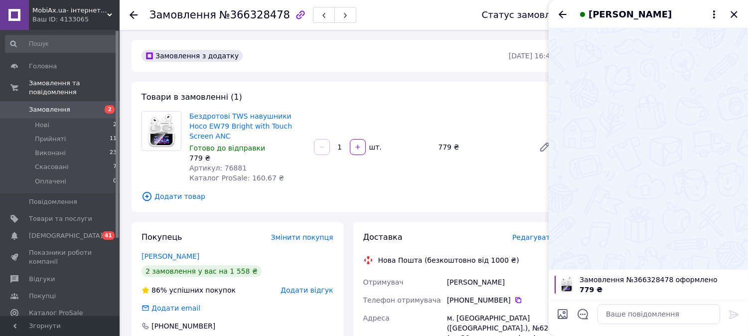
click at [132, 15] on icon at bounding box center [134, 15] width 8 height 8
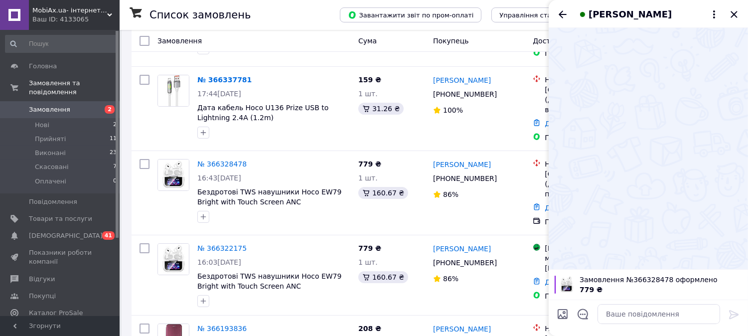
scroll to position [137, 0]
click at [617, 309] on textarea at bounding box center [659, 314] width 123 height 20
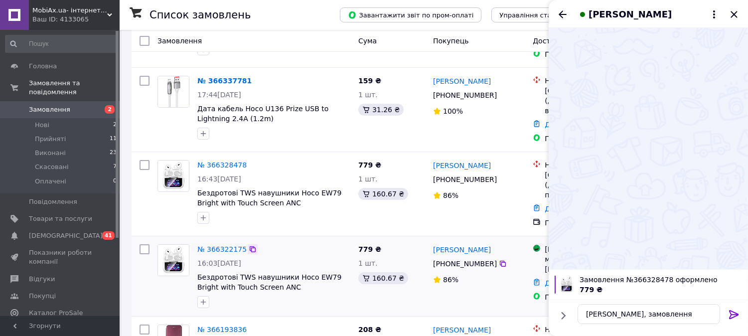
click at [249, 250] on icon at bounding box center [253, 249] width 8 height 8
click at [663, 316] on textarea "[PERSON_NAME], замовлення" at bounding box center [649, 314] width 143 height 20
paste textarea "366322175"
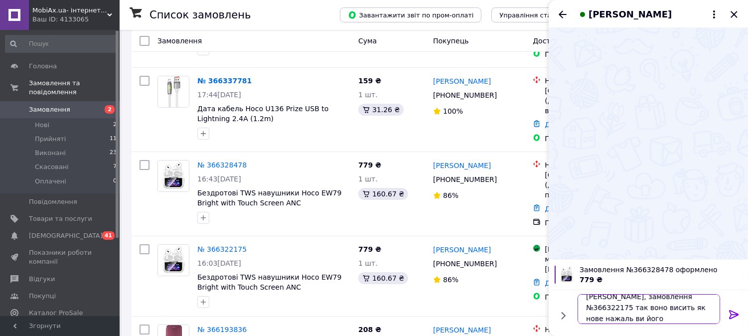
scroll to position [1, 0]
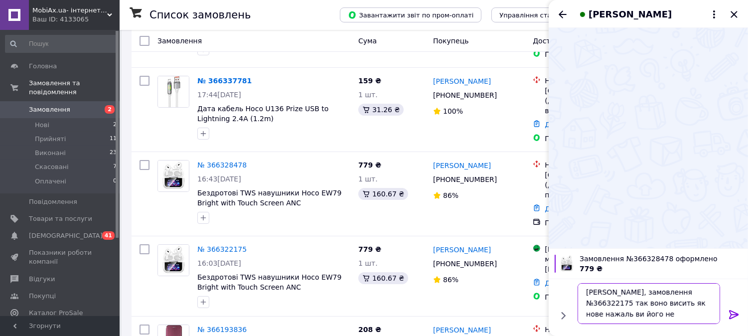
click at [614, 316] on textarea "[PERSON_NAME], замовлення №366322175 так воно висить як нове нажаль ви його не …" at bounding box center [649, 303] width 143 height 41
click at [620, 315] on textarea "[PERSON_NAME], замовлення №366322175 так воно висить як нове, ви його не скасув…" at bounding box center [649, 303] width 143 height 41
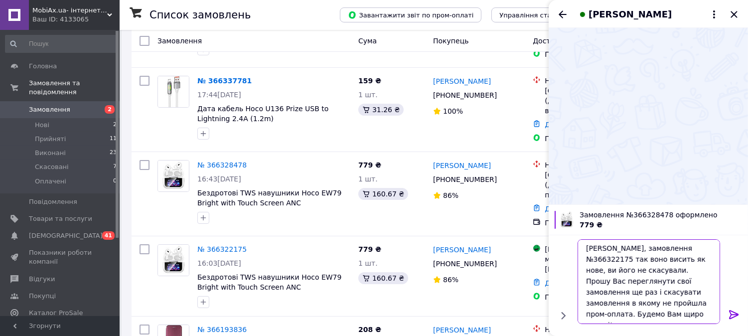
click at [615, 261] on textarea "[PERSON_NAME], замовлення №366322175 так воно висить як нове, ви його не скасув…" at bounding box center [649, 281] width 143 height 85
click at [640, 262] on textarea "[PERSON_NAME], замовлення №366322175 так воно і висить як нове, ви його не скас…" at bounding box center [649, 281] width 143 height 85
click at [654, 273] on textarea "[PERSON_NAME], замовлення №366322175 так воно і висить як нове, ви його не скас…" at bounding box center [649, 281] width 143 height 85
click at [626, 294] on textarea "[PERSON_NAME], замовлення №366322175 так воно і висить як нове, ви його не скас…" at bounding box center [649, 281] width 143 height 85
type textarea "[PERSON_NAME], замовлення №366322175 так воно і висить як нове, ви його не скас…"
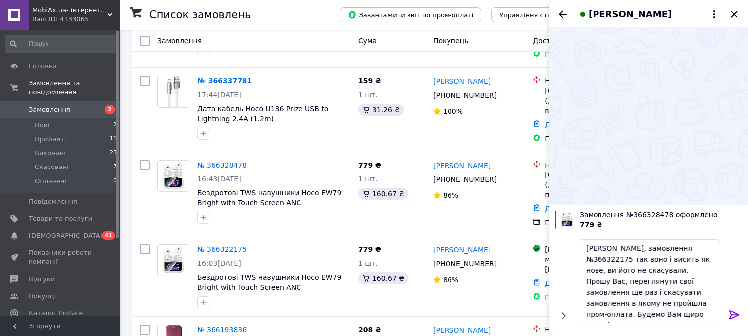
click at [733, 314] on icon at bounding box center [734, 315] width 12 height 12
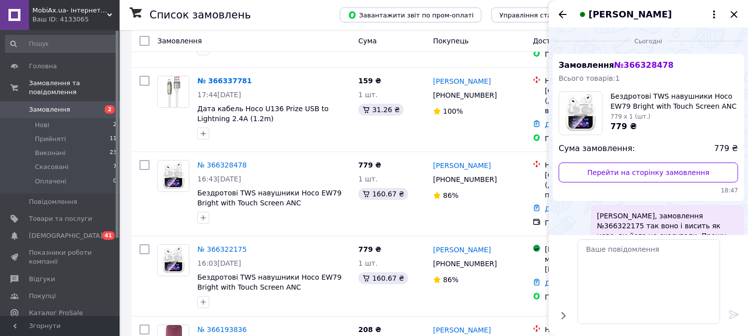
scroll to position [0, 0]
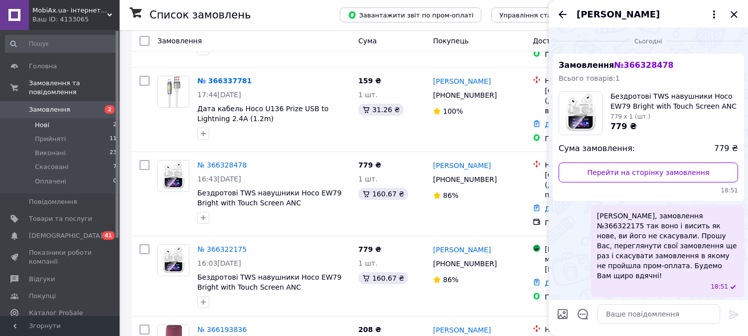
click at [50, 118] on li "Нові 2" at bounding box center [61, 125] width 123 height 14
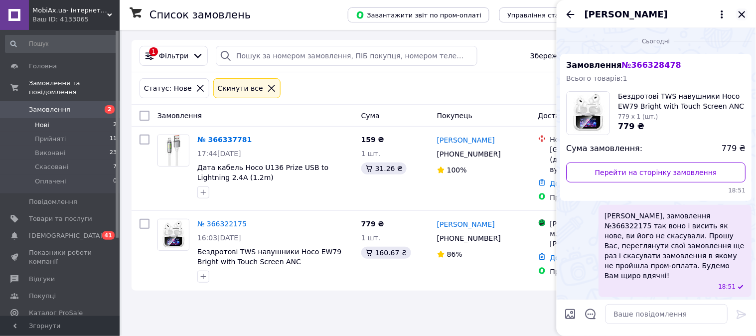
click at [743, 13] on icon "Закрити" at bounding box center [742, 14] width 6 height 6
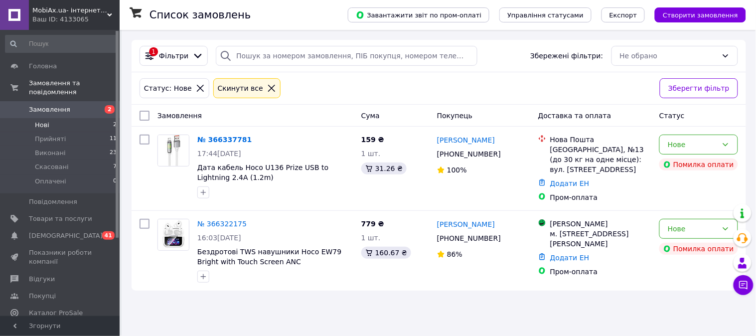
click at [60, 121] on li "Нові 2" at bounding box center [61, 125] width 123 height 14
click at [91, 132] on li "Прийняті 11" at bounding box center [61, 139] width 123 height 14
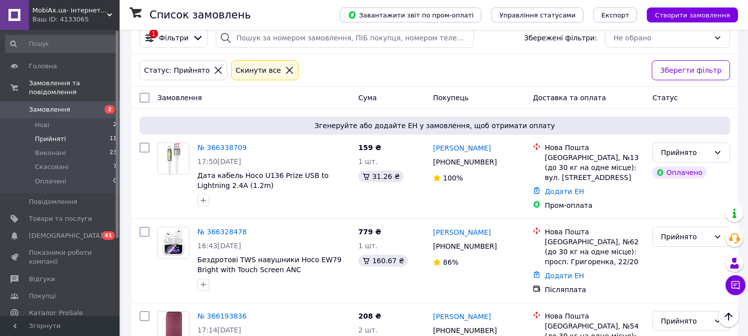
scroll to position [15, 0]
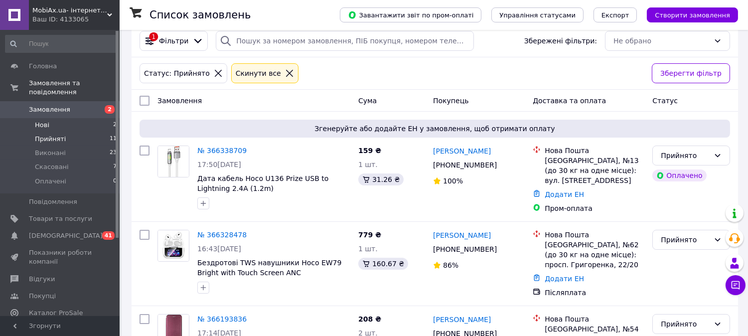
click at [108, 118] on li "Нові 2" at bounding box center [61, 125] width 123 height 14
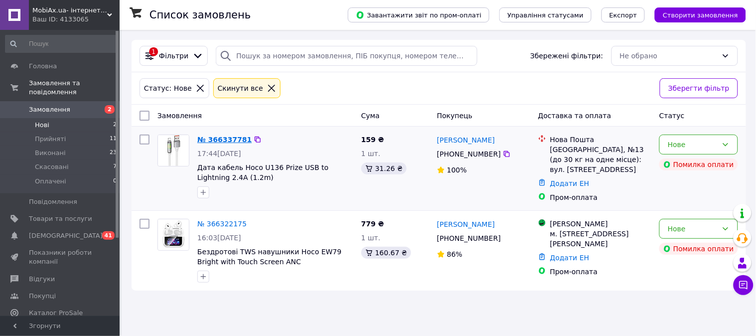
click at [220, 141] on link "№ 366337781" at bounding box center [224, 140] width 54 height 8
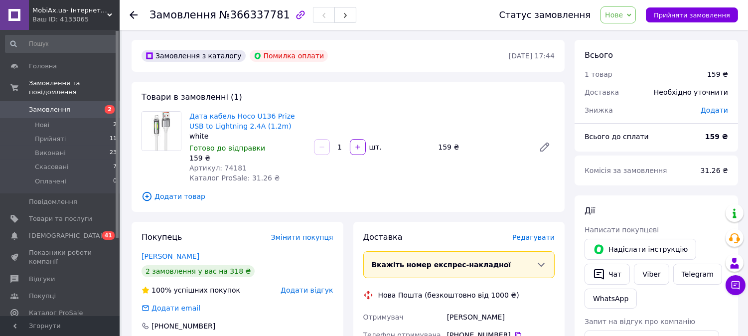
click at [142, 127] on img at bounding box center [161, 131] width 39 height 39
click at [165, 131] on img at bounding box center [161, 131] width 39 height 39
click at [65, 214] on span "Товари та послуги" at bounding box center [60, 218] width 63 height 9
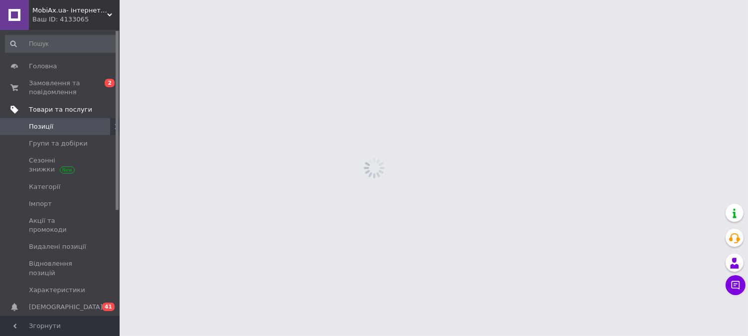
click at [65, 212] on link "Акції та промокоди" at bounding box center [61, 225] width 123 height 26
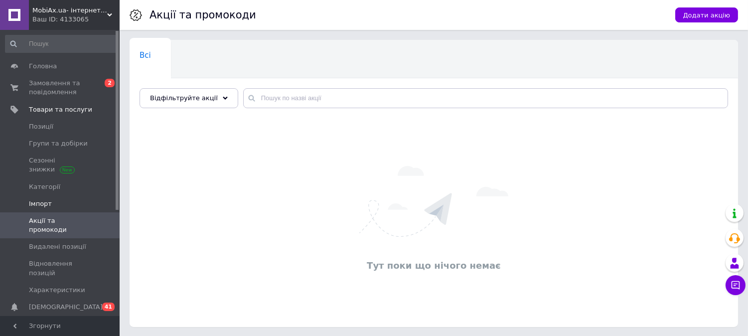
click at [33, 197] on link "Імпорт" at bounding box center [61, 203] width 123 height 17
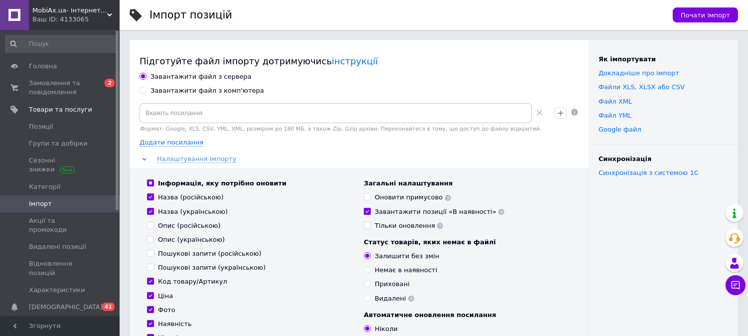
click at [184, 90] on div "Завантажити файл з комп'ютера" at bounding box center [208, 90] width 114 height 9
click at [146, 90] on input "Завантажити файл з комп'ютера" at bounding box center [143, 90] width 6 height 6
radio input "true"
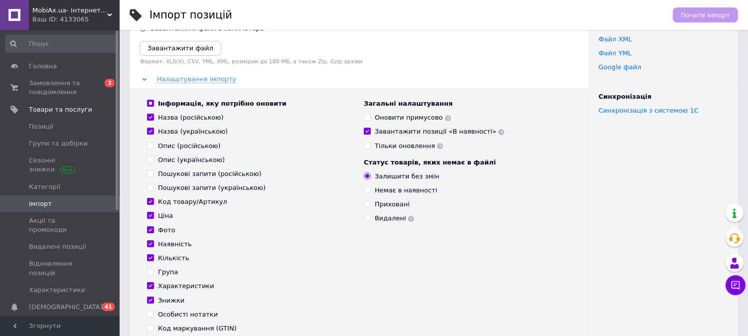
scroll to position [15, 0]
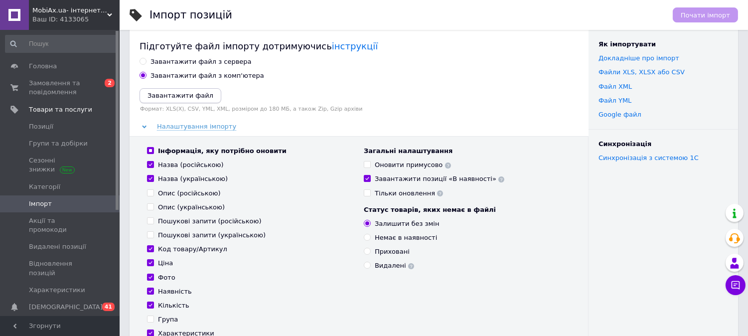
click at [180, 93] on icon "Завантажити файл" at bounding box center [181, 95] width 66 height 7
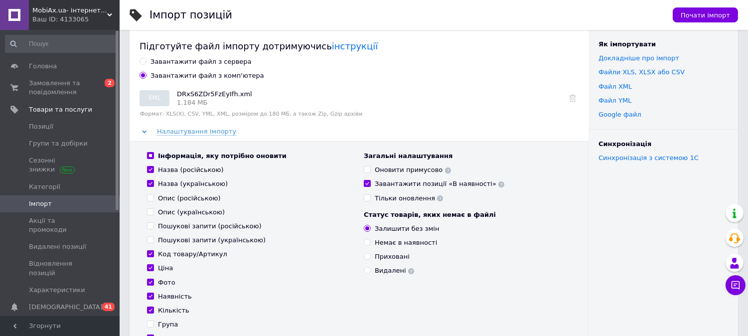
click at [721, 6] on div "Почати імпорт" at bounding box center [700, 15] width 75 height 30
click at [716, 13] on span "Почати імпорт" at bounding box center [705, 14] width 49 height 7
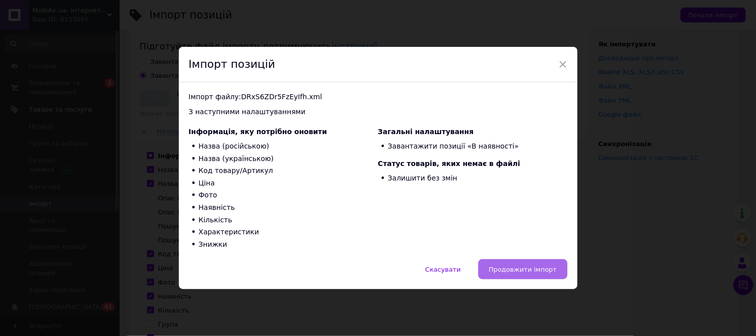
click at [505, 275] on button "Продовжити імпорт" at bounding box center [523, 269] width 89 height 20
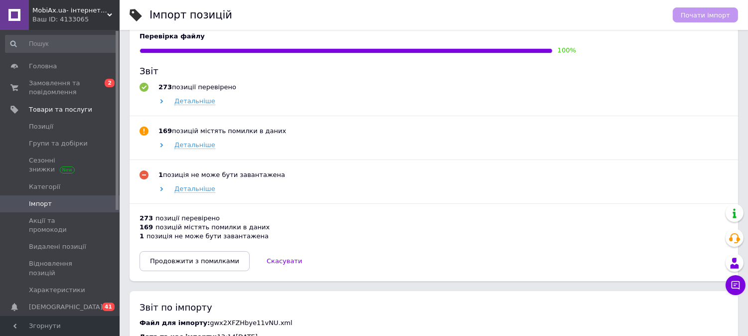
scroll to position [484, 0]
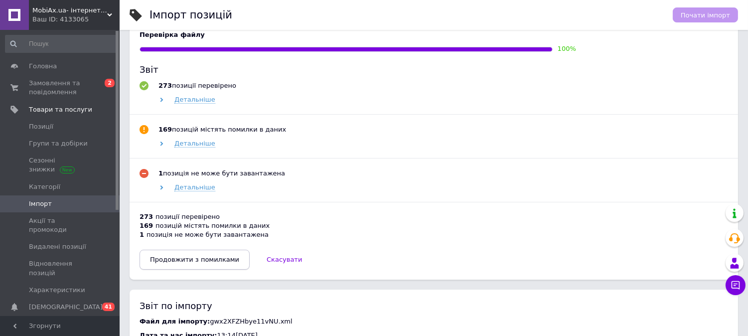
click at [214, 263] on span "Продовжити з помилками" at bounding box center [194, 259] width 89 height 7
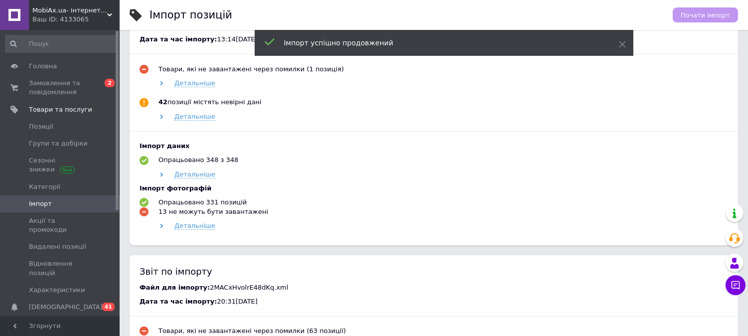
scroll to position [242, 0]
